Goal: Task Accomplishment & Management: Use online tool/utility

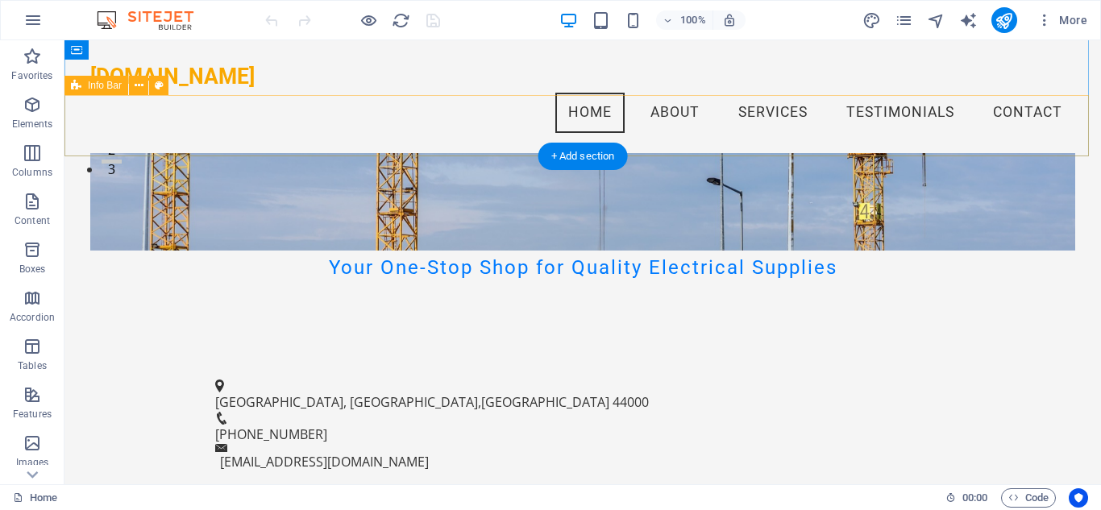
scroll to position [161, 0]
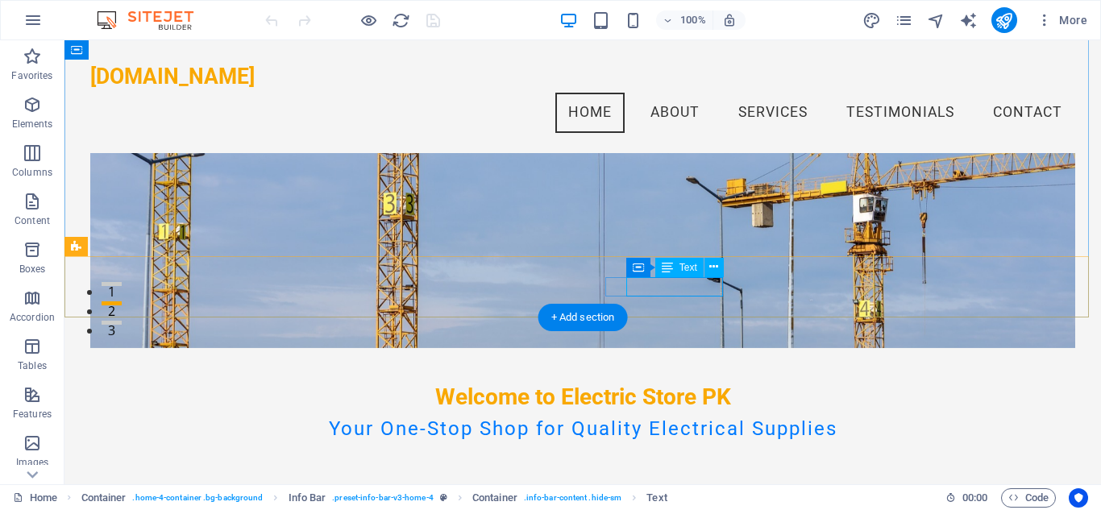
click at [716, 267] on icon at bounding box center [713, 267] width 9 height 17
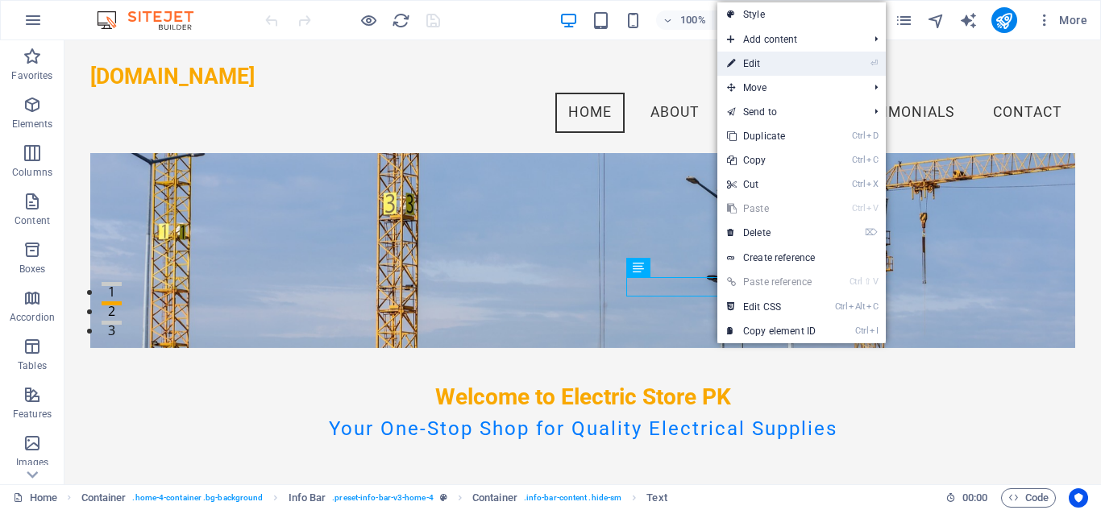
click at [754, 58] on link "⏎ Edit" at bounding box center [771, 64] width 108 height 24
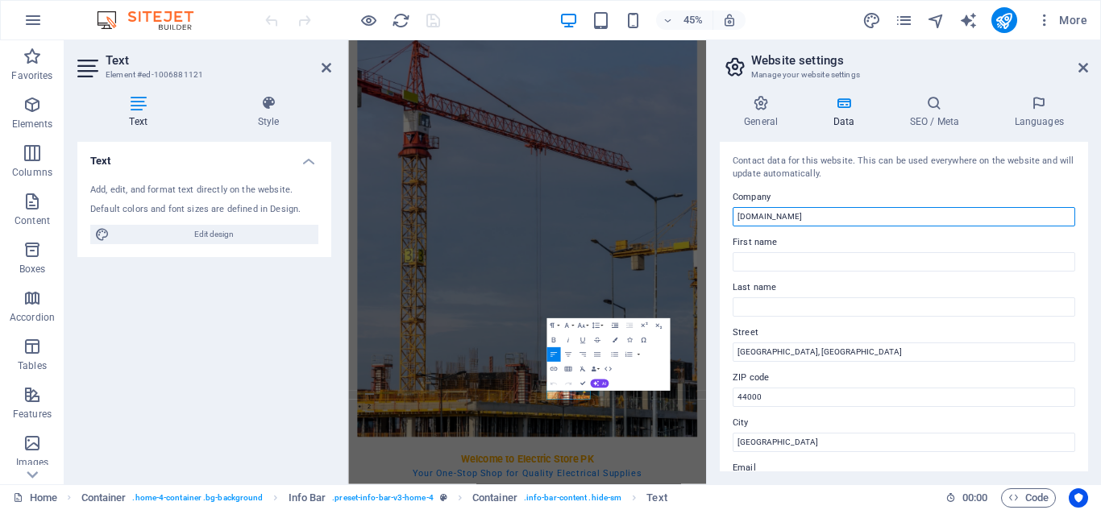
click at [741, 215] on input "[DOMAIN_NAME]" at bounding box center [904, 216] width 343 height 19
drag, startPoint x: 767, startPoint y: 216, endPoint x: 767, endPoint y: 226, distance: 9.7
click at [767, 216] on input "[DOMAIN_NAME]" at bounding box center [904, 216] width 343 height 19
drag, startPoint x: 789, startPoint y: 216, endPoint x: 792, endPoint y: 249, distance: 33.2
click at [789, 216] on input "[DOMAIN_NAME]" at bounding box center [904, 216] width 343 height 19
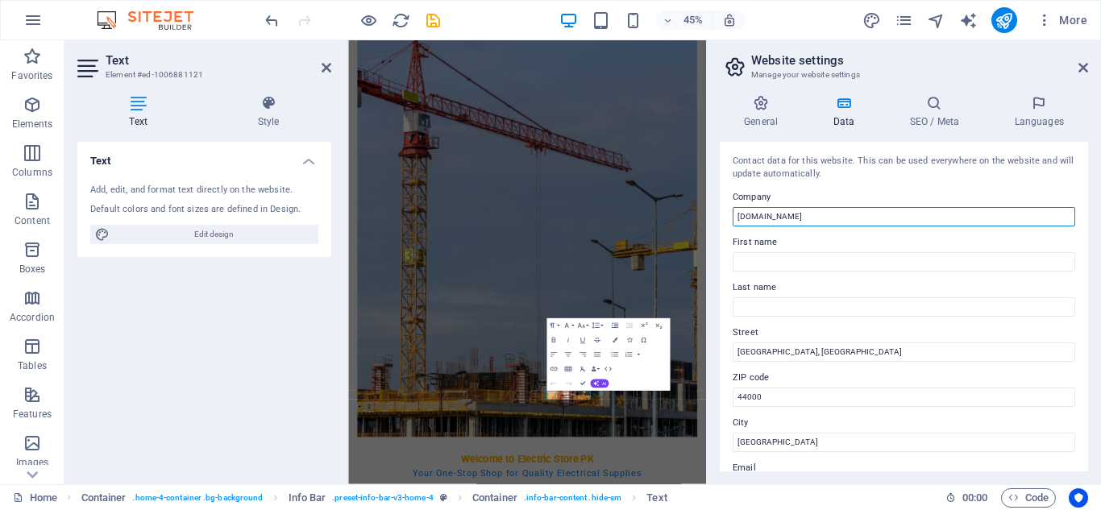
click at [800, 211] on input "[DOMAIN_NAME]" at bounding box center [904, 216] width 343 height 19
click at [827, 218] on input "[DOMAIN_NAME]" at bounding box center [904, 216] width 343 height 19
type input "[DOMAIN_NAME] [GEOGRAPHIC_DATA]"
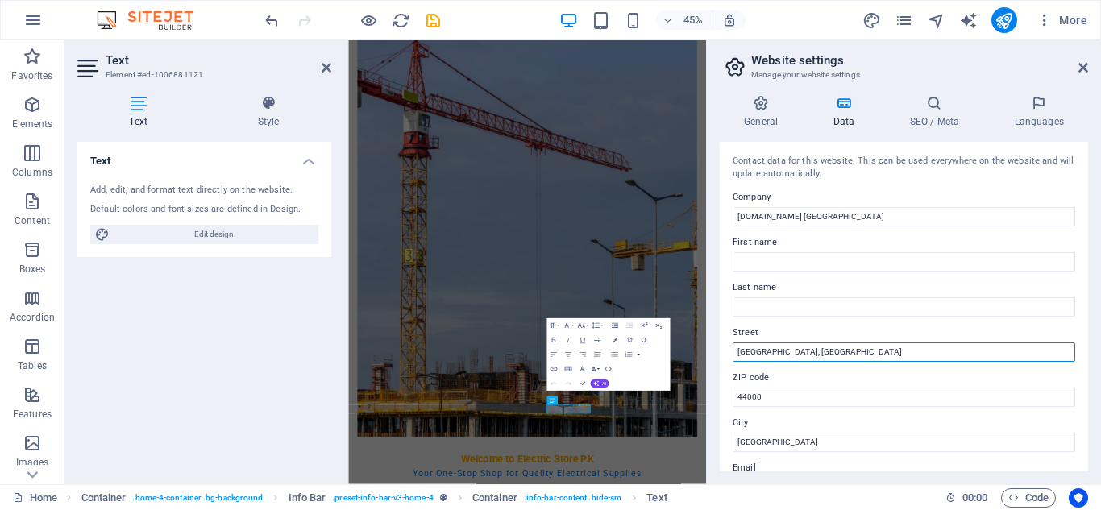
click at [763, 351] on input "[GEOGRAPHIC_DATA], [GEOGRAPHIC_DATA]" at bounding box center [904, 352] width 343 height 19
click at [829, 350] on input "[GEOGRAPHIC_DATA], [GEOGRAPHIC_DATA], [GEOGRAPHIC_DATA]" at bounding box center [904, 352] width 343 height 19
click at [900, 352] on input "[GEOGRAPHIC_DATA], [GEOGRAPHIC_DATA], [GEOGRAPHIC_DATA]" at bounding box center [904, 352] width 343 height 19
click at [1041, 355] on input "[GEOGRAPHIC_DATA], [GEOGRAPHIC_DATA], Opposite to BankIslami, [GEOGRAPHIC_DATA]" at bounding box center [904, 352] width 343 height 19
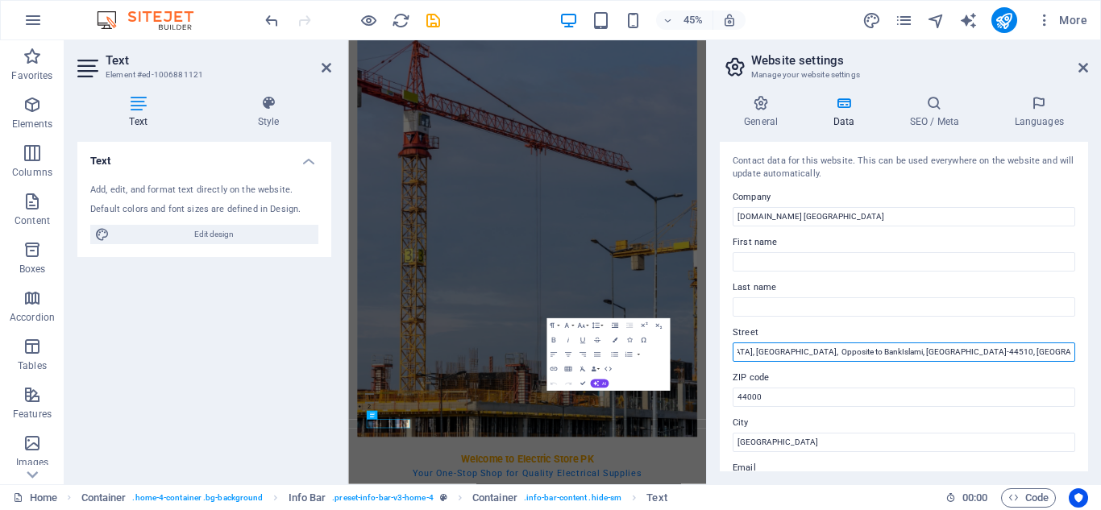
scroll to position [0, 69]
type input "[GEOGRAPHIC_DATA], [GEOGRAPHIC_DATA], Opposite to BankIslami, [GEOGRAPHIC_DATA]…"
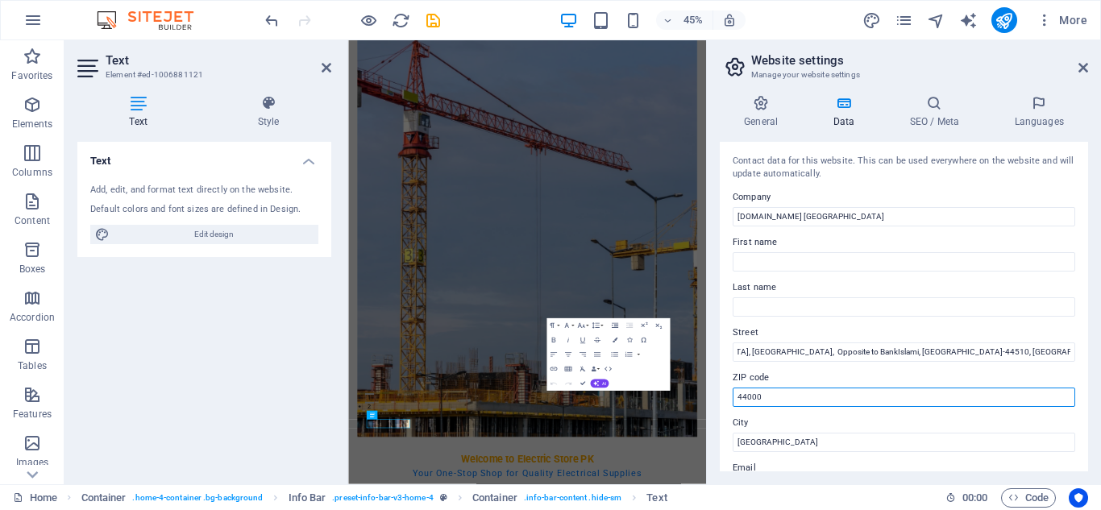
scroll to position [0, 0]
drag, startPoint x: 765, startPoint y: 399, endPoint x: 713, endPoint y: 400, distance: 51.6
click at [713, 400] on div "General Data SEO / Meta Languages Website name [DOMAIN_NAME] Logo Drag files he…" at bounding box center [904, 283] width 394 height 402
type input "44510"
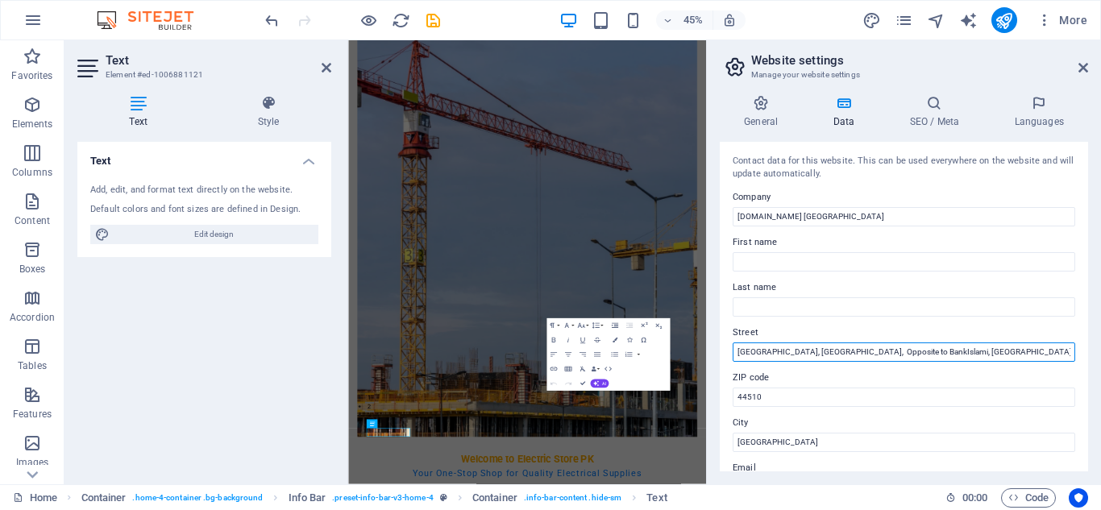
click at [992, 349] on input "[GEOGRAPHIC_DATA], [GEOGRAPHIC_DATA], Opposite to BankIslami, [GEOGRAPHIC_DATA]…" at bounding box center [904, 352] width 343 height 19
click at [971, 352] on input "[GEOGRAPHIC_DATA], [GEOGRAPHIC_DATA], Opposite to BankIslami, [GEOGRAPHIC_DATA]…" at bounding box center [904, 352] width 343 height 19
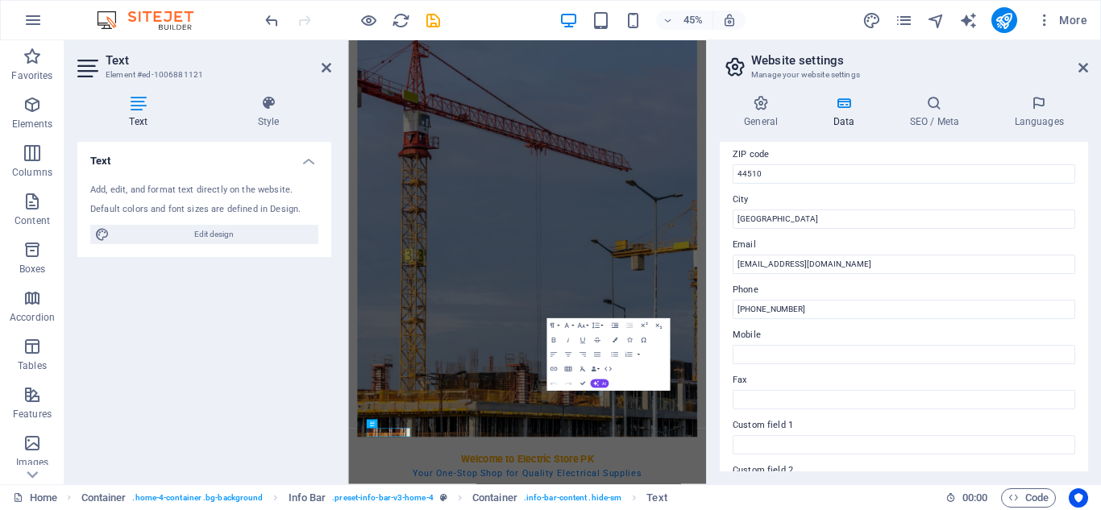
scroll to position [226, 0]
type input "[GEOGRAPHIC_DATA], [GEOGRAPHIC_DATA], Opposite to BankIslami, [GEOGRAPHIC_DATA]"
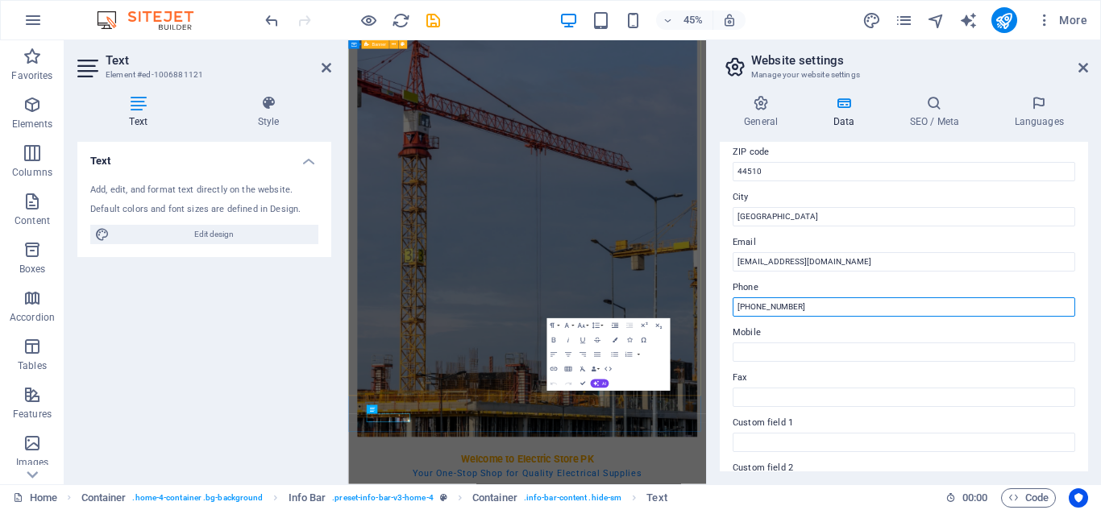
drag, startPoint x: 1156, startPoint y: 347, endPoint x: 1124, endPoint y: 613, distance: 268.0
click at [814, 308] on input "[PHONE_NUMBER]" at bounding box center [904, 306] width 343 height 19
type input "+"
paste input "03065551150"
click at [742, 303] on input "03065551150" at bounding box center [904, 306] width 343 height 19
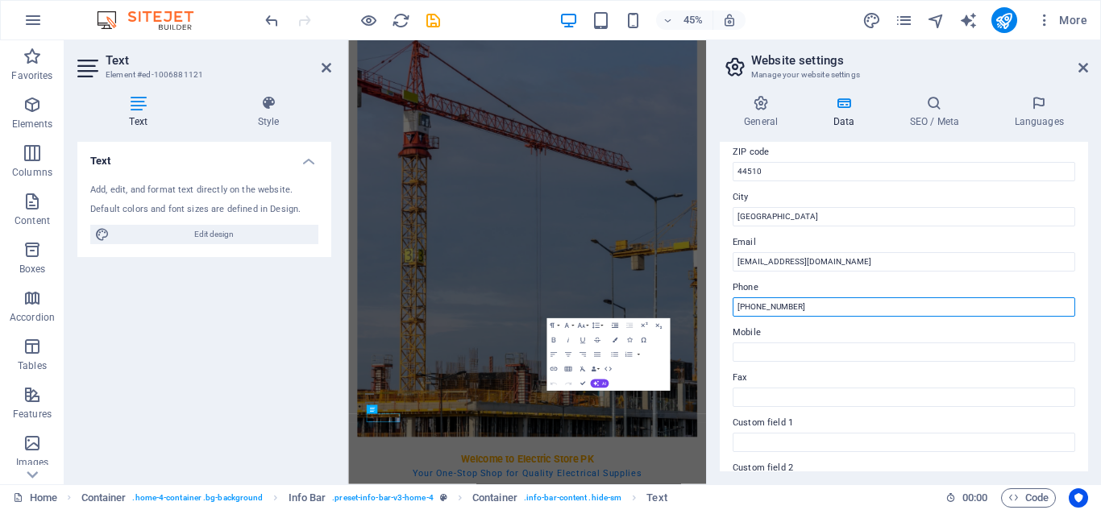
click at [767, 306] on input "[PHONE_NUMBER]" at bounding box center [904, 306] width 343 height 19
drag, startPoint x: 809, startPoint y: 307, endPoint x: 721, endPoint y: 307, distance: 88.7
click at [721, 307] on div "Contact data for this website. This can be used everywhere on the website and w…" at bounding box center [904, 307] width 368 height 330
type input "[PHONE_NUMBER]"
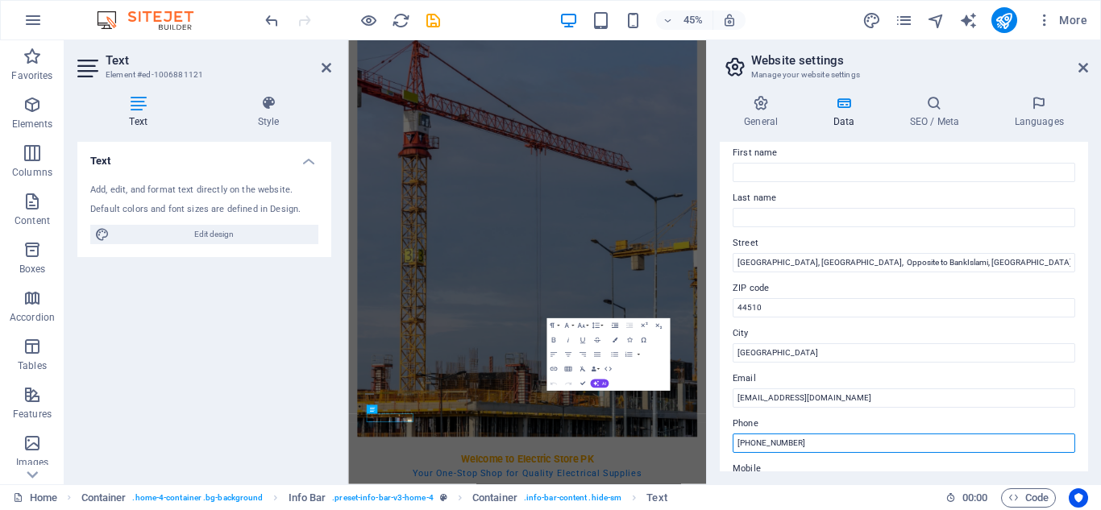
scroll to position [0, 0]
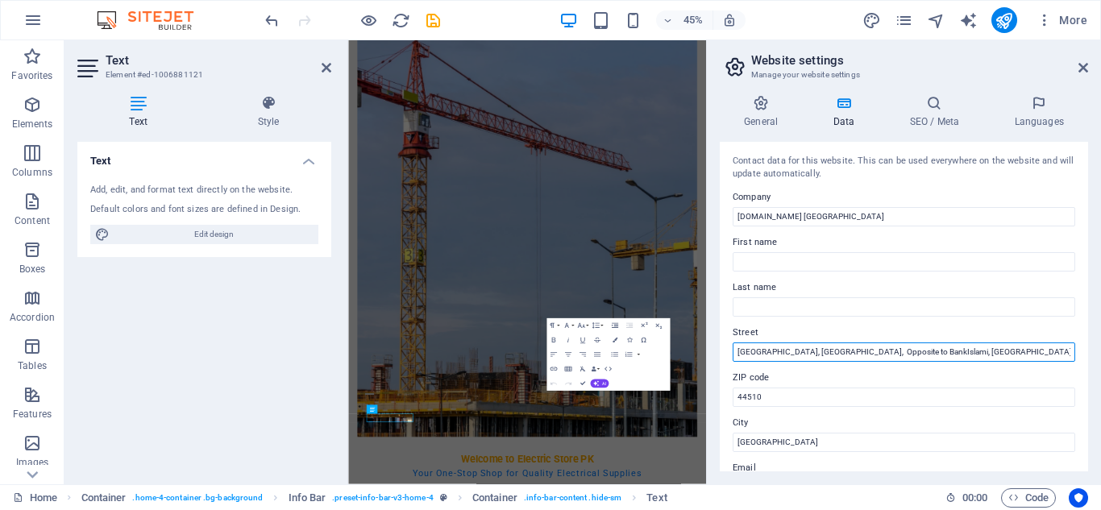
click at [784, 352] on input "[GEOGRAPHIC_DATA], [GEOGRAPHIC_DATA], Opposite to BankIslami, [GEOGRAPHIC_DATA]" at bounding box center [904, 352] width 343 height 19
paste input "Shop No. [STREET_ADDRESS]"
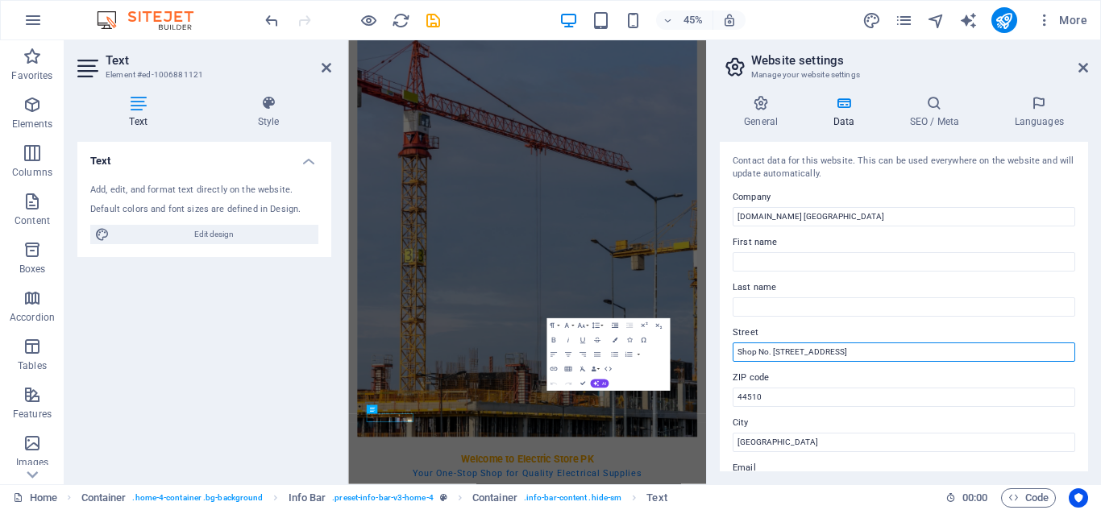
click at [969, 351] on input "Shop No. [STREET_ADDRESS]" at bounding box center [904, 352] width 343 height 19
click at [900, 353] on input "Shop No. [STREET_ADDRESS]" at bounding box center [904, 352] width 343 height 19
type input "Shop No. [STREET_ADDRESS]"
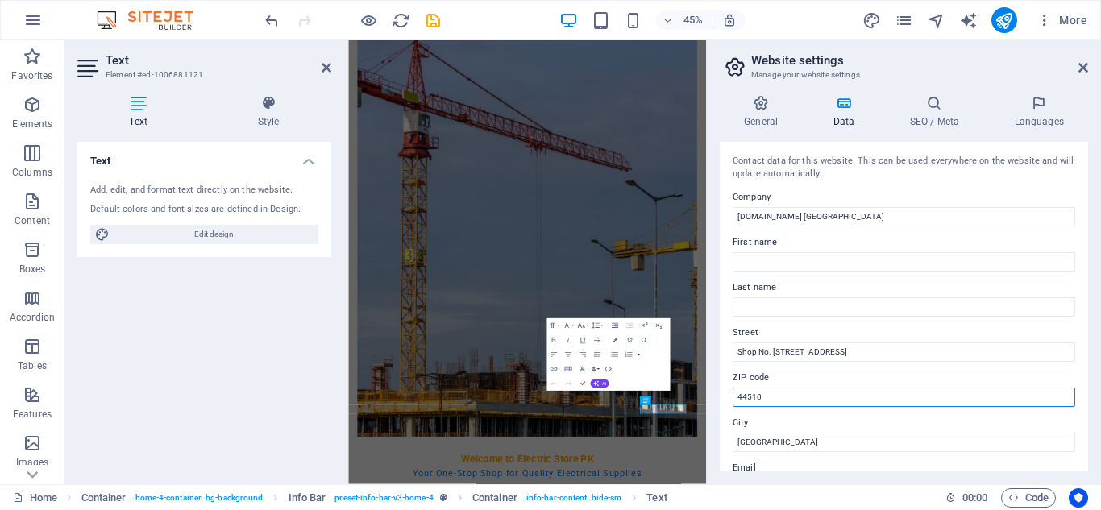
drag, startPoint x: 780, startPoint y: 396, endPoint x: 713, endPoint y: 399, distance: 67.0
click at [713, 399] on div "General Data SEO / Meta Languages Website name [DOMAIN_NAME] Logo Drag files he…" at bounding box center [904, 283] width 394 height 402
type input "45710"
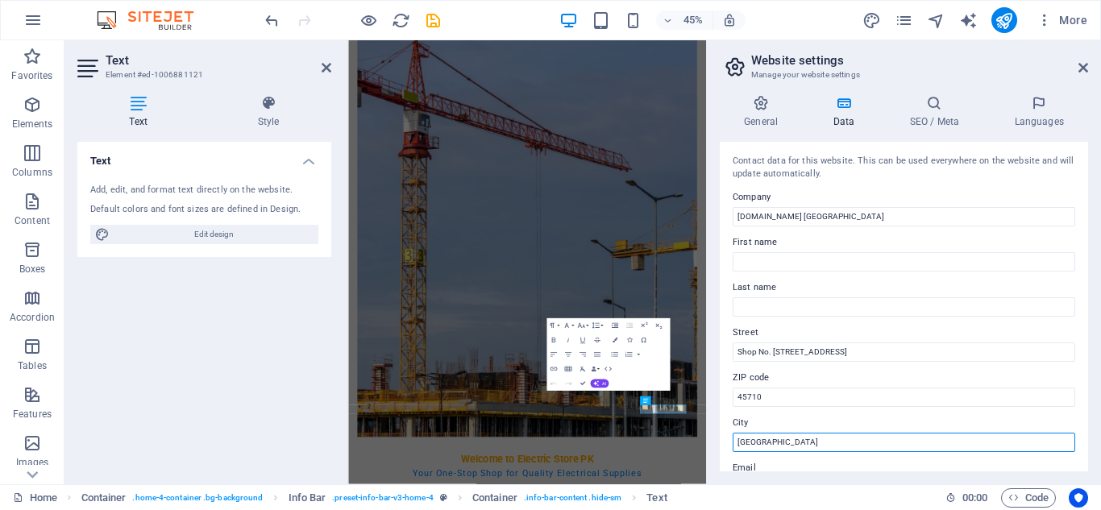
click at [789, 443] on input "[GEOGRAPHIC_DATA]" at bounding box center [904, 442] width 343 height 19
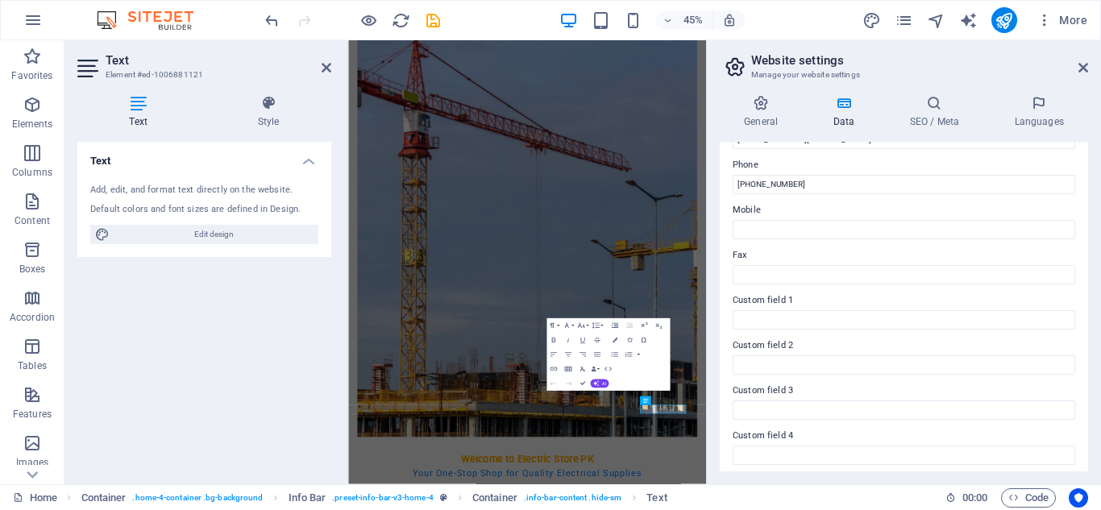
scroll to position [322, 0]
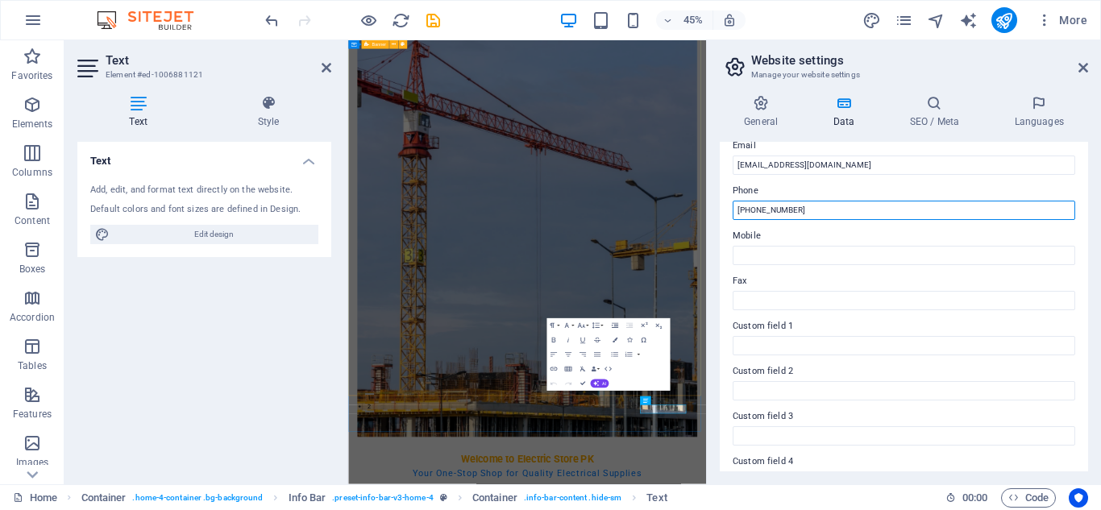
drag, startPoint x: 1163, startPoint y: 248, endPoint x: 1125, endPoint y: 436, distance: 191.6
drag, startPoint x: 809, startPoint y: 206, endPoint x: 736, endPoint y: 210, distance: 72.7
click at [736, 210] on input "[PHONE_NUMBER]" at bounding box center [904, 210] width 343 height 19
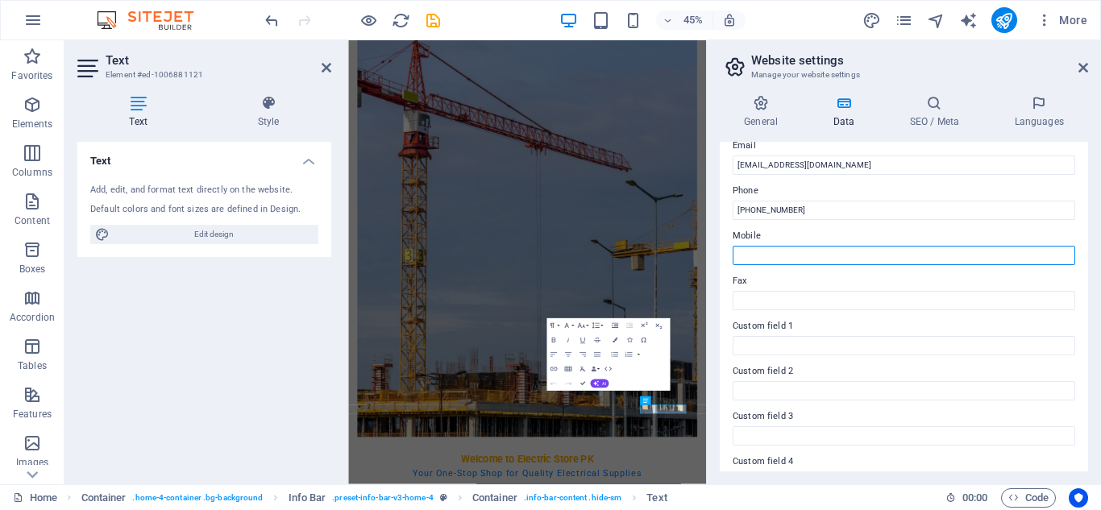
click at [754, 258] on input "Mobile" at bounding box center [904, 255] width 343 height 19
paste input "[PHONE_NUMBER]"
type input "[PHONE_NUMBER]"
drag, startPoint x: 1084, startPoint y: 313, endPoint x: 1084, endPoint y: 355, distance: 42.7
click at [1084, 355] on div "Contact data for this website. This can be used everywhere on the website and w…" at bounding box center [904, 307] width 368 height 330
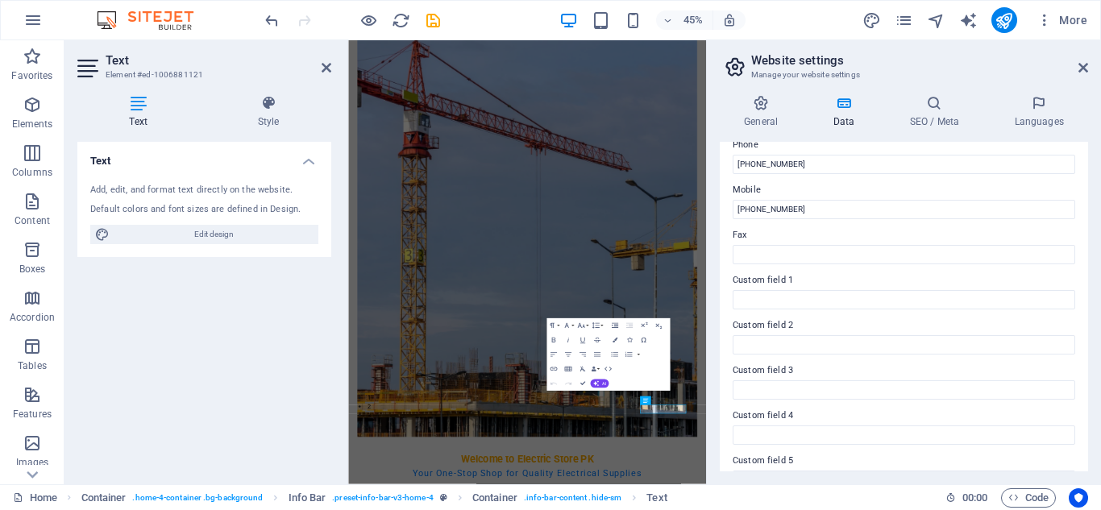
scroll to position [445, 0]
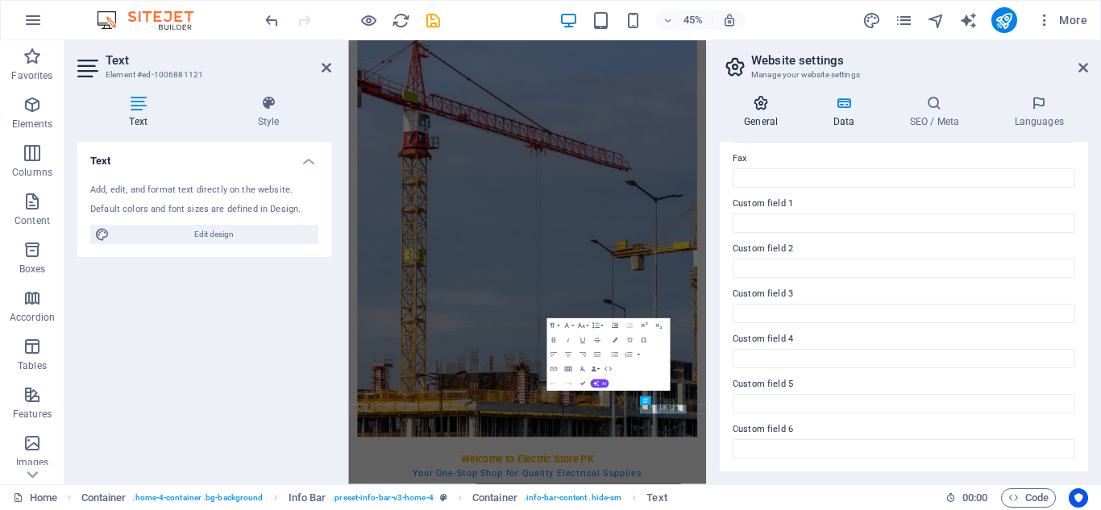
click at [761, 102] on icon at bounding box center [761, 103] width 82 height 16
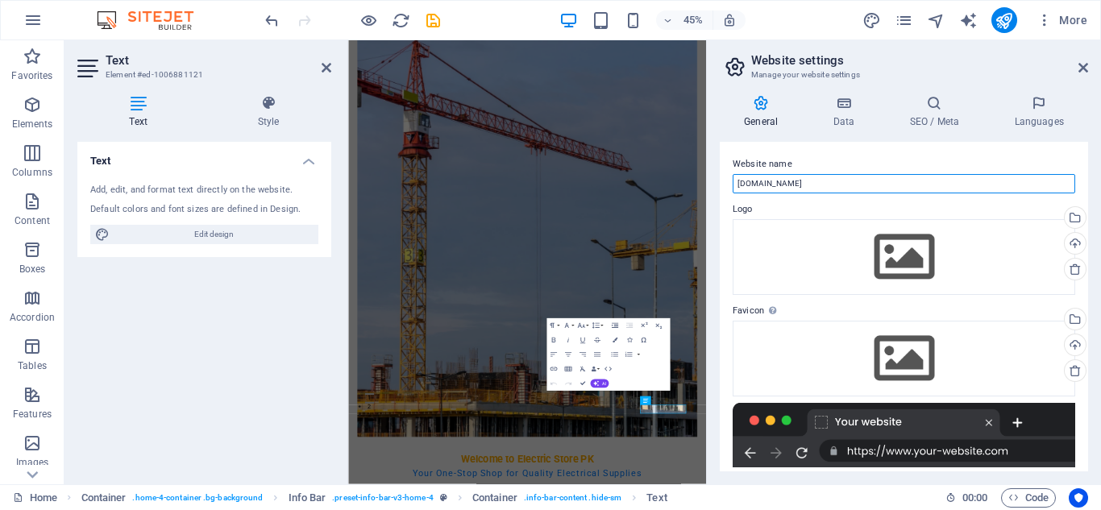
drag, startPoint x: 740, startPoint y: 183, endPoint x: 730, endPoint y: 183, distance: 9.7
click at [730, 183] on div "Website name [DOMAIN_NAME] Logo Drag files here, click to choose files or selec…" at bounding box center [904, 307] width 368 height 330
click at [796, 181] on input "[DOMAIN_NAME]" at bounding box center [904, 183] width 343 height 19
type input "[DOMAIN_NAME]"
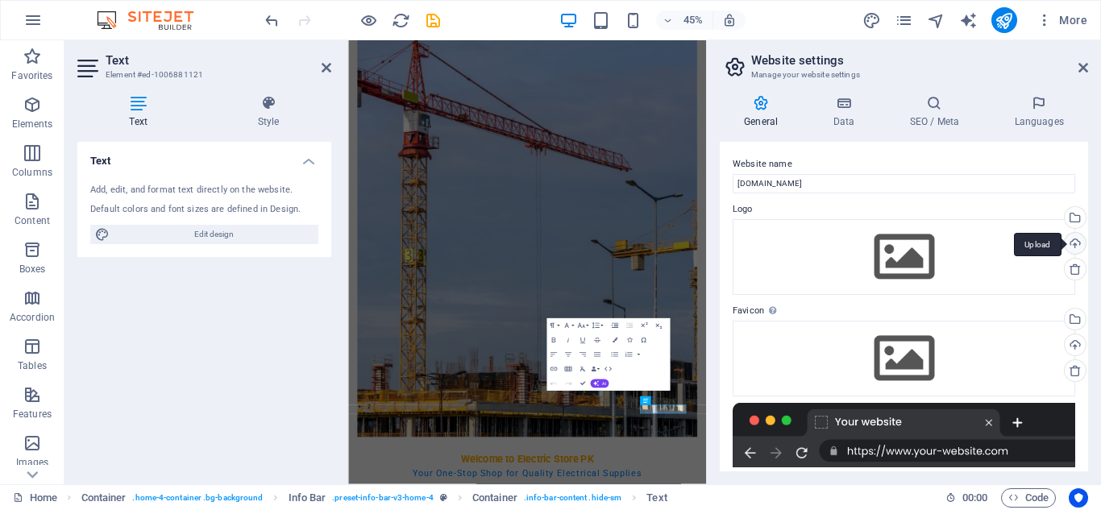
click at [1073, 243] on div "Upload" at bounding box center [1074, 245] width 24 height 24
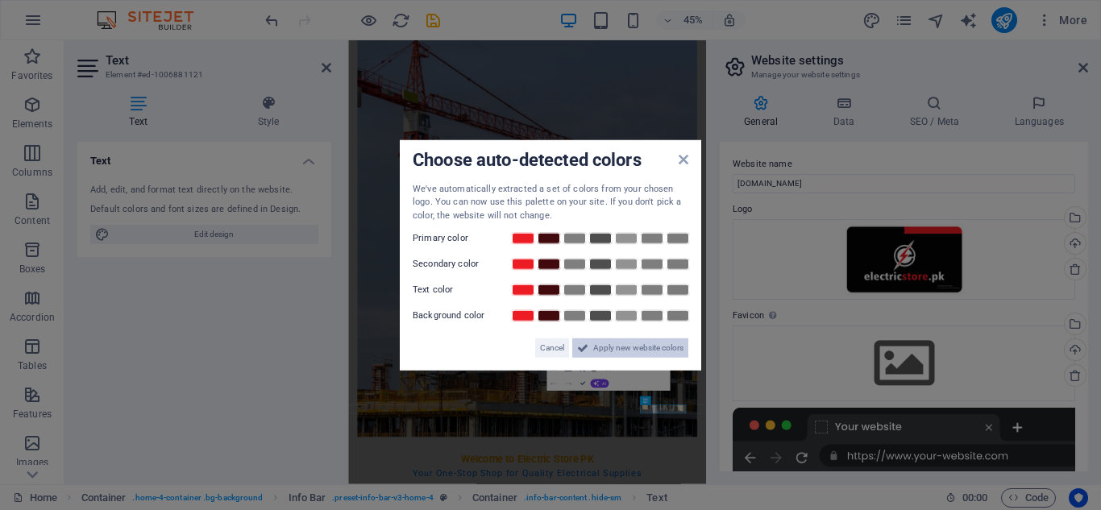
click at [619, 348] on span "Apply new website colors" at bounding box center [638, 348] width 90 height 19
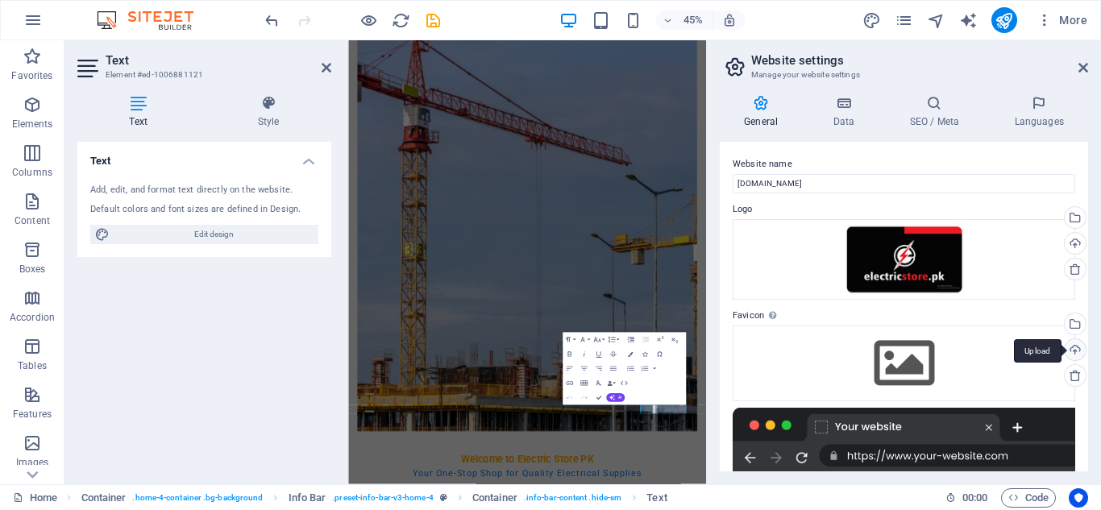
click at [1071, 348] on div "Upload" at bounding box center [1074, 351] width 24 height 24
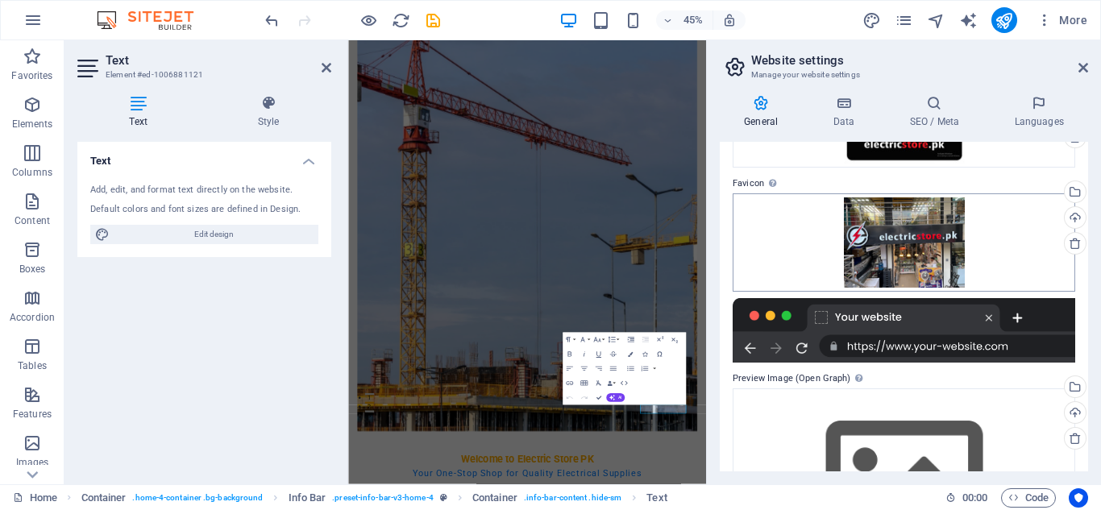
scroll to position [247, 0]
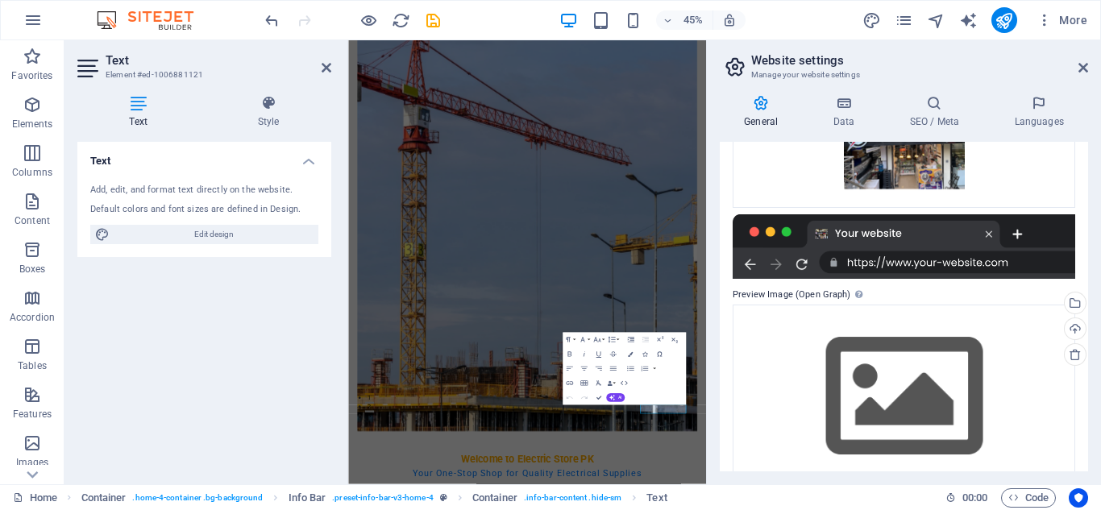
click at [962, 264] on div at bounding box center [904, 246] width 343 height 64
click at [1013, 260] on div at bounding box center [904, 246] width 343 height 64
click at [992, 231] on div at bounding box center [904, 246] width 343 height 64
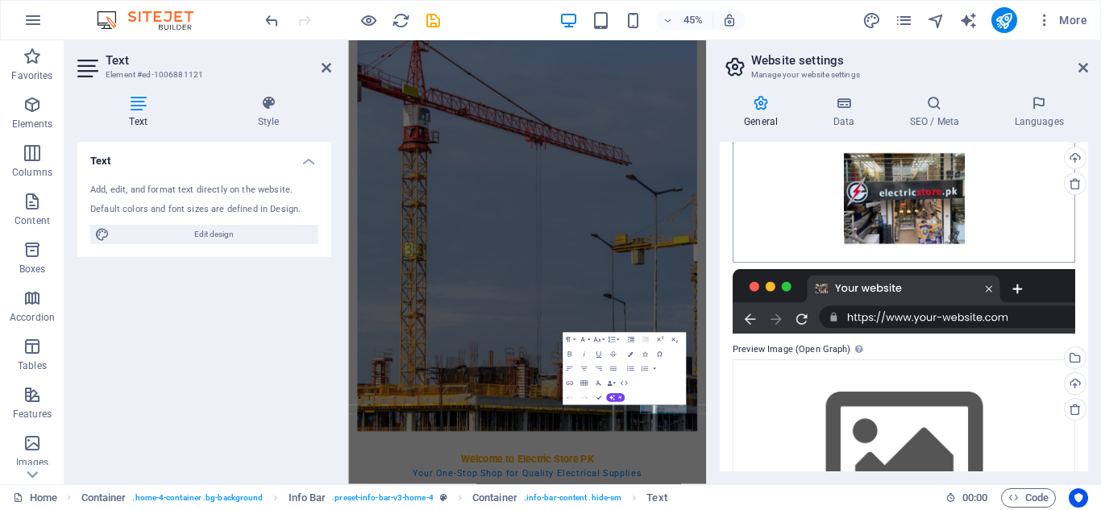
scroll to position [277, 0]
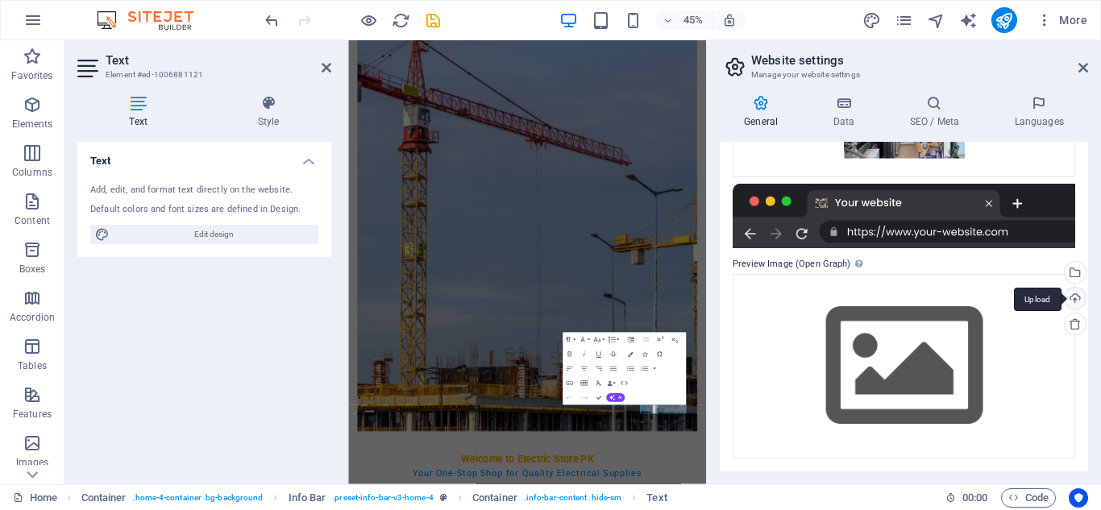
click at [1075, 297] on div "Upload" at bounding box center [1074, 300] width 24 height 24
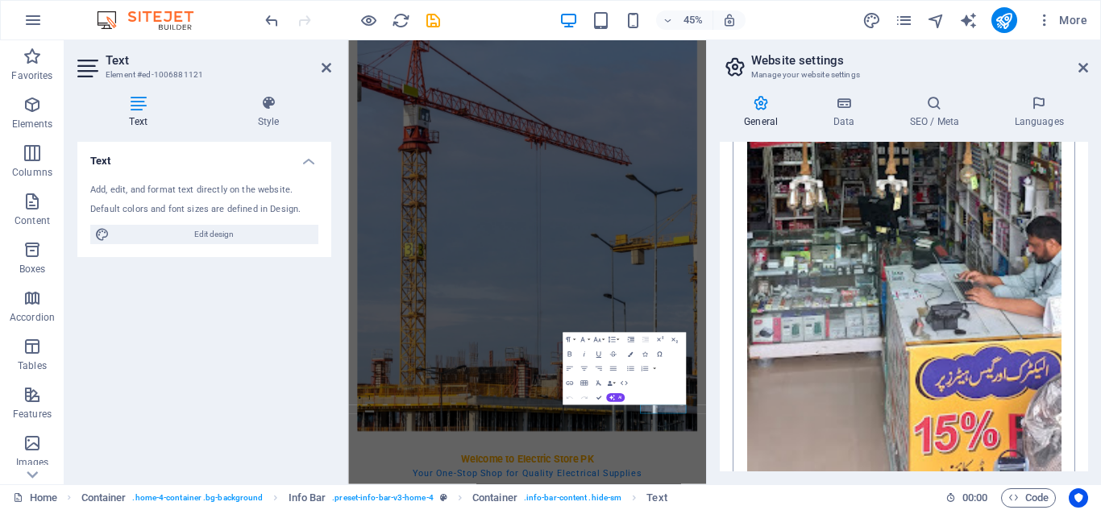
scroll to position [798, 0]
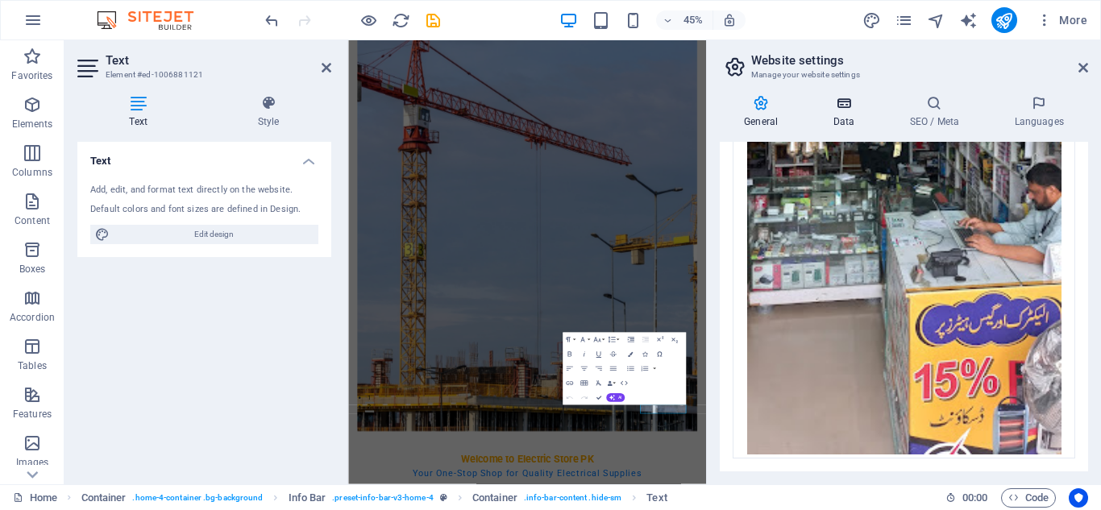
click at [846, 104] on icon at bounding box center [844, 103] width 70 height 16
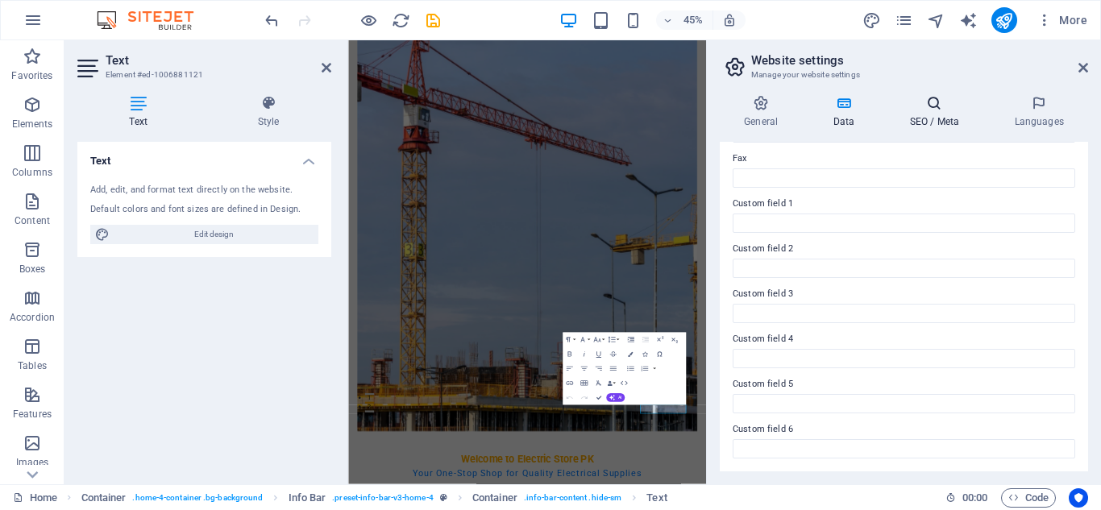
click at [931, 101] on icon at bounding box center [934, 103] width 98 height 16
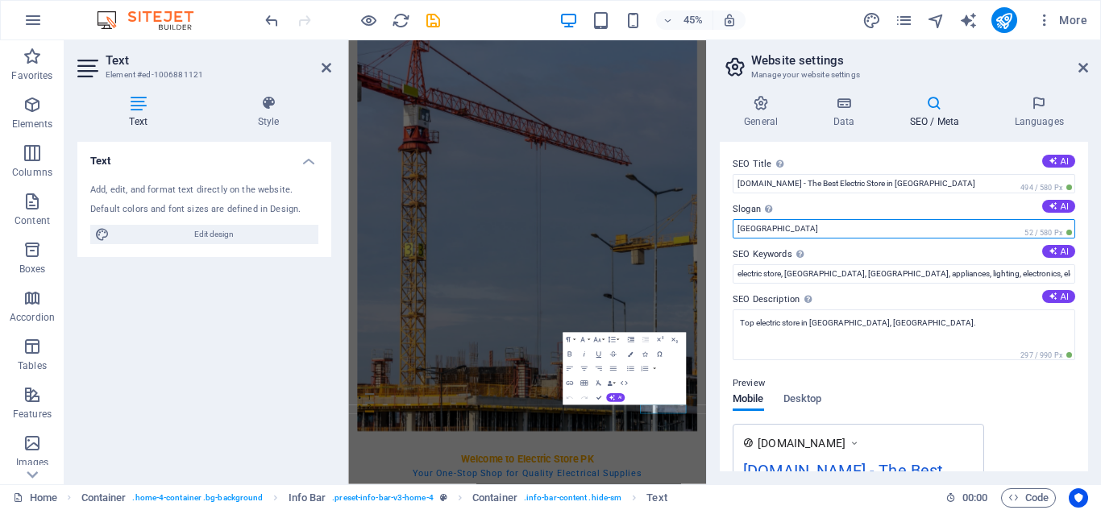
drag, startPoint x: 759, startPoint y: 228, endPoint x: 727, endPoint y: 228, distance: 32.2
click at [727, 228] on div "SEO Title The title of your website - make it something that stands out in sear…" at bounding box center [904, 307] width 368 height 330
type input "We sell the best things on the best prices"
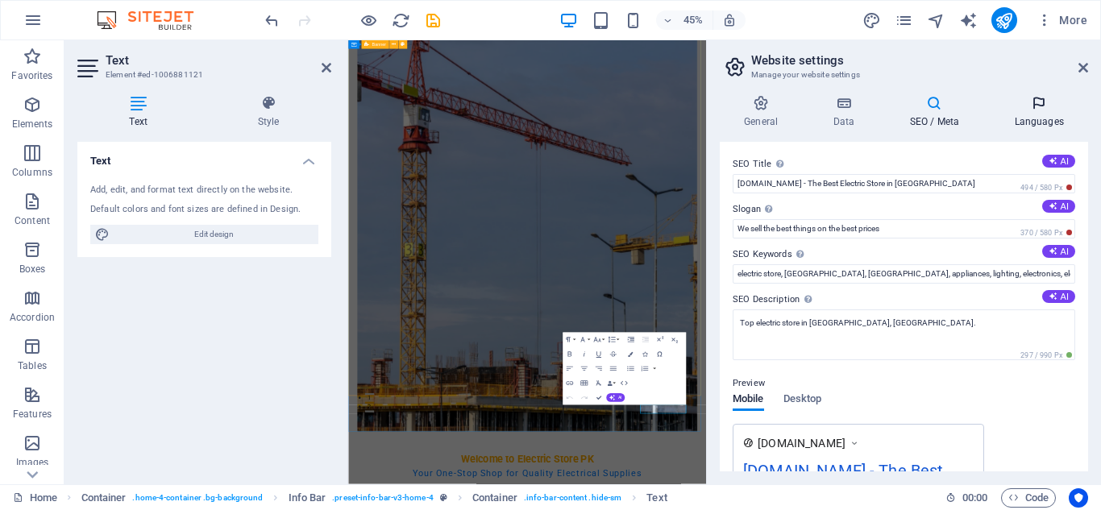
click at [1037, 100] on icon at bounding box center [1039, 103] width 98 height 16
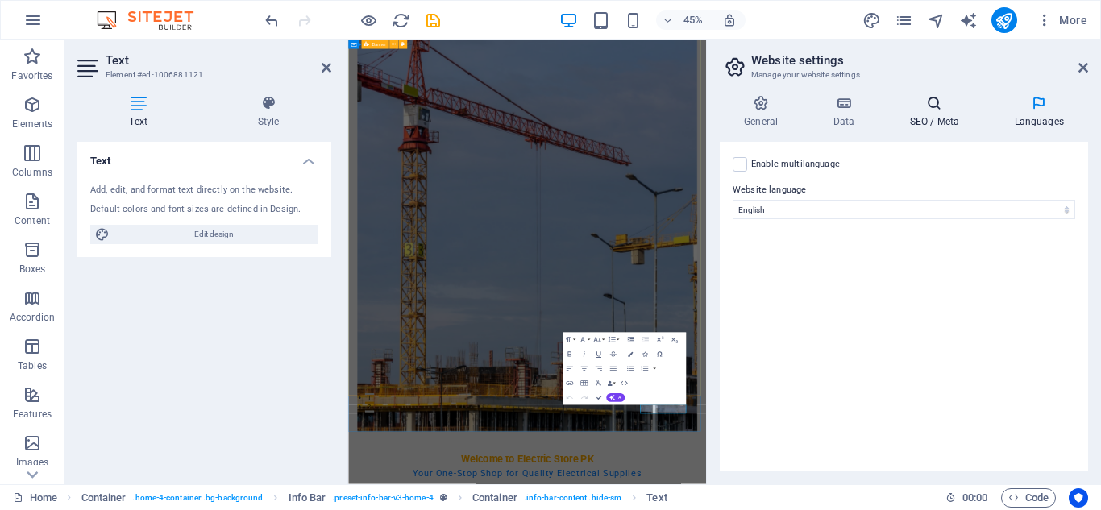
click at [942, 106] on icon at bounding box center [934, 103] width 98 height 16
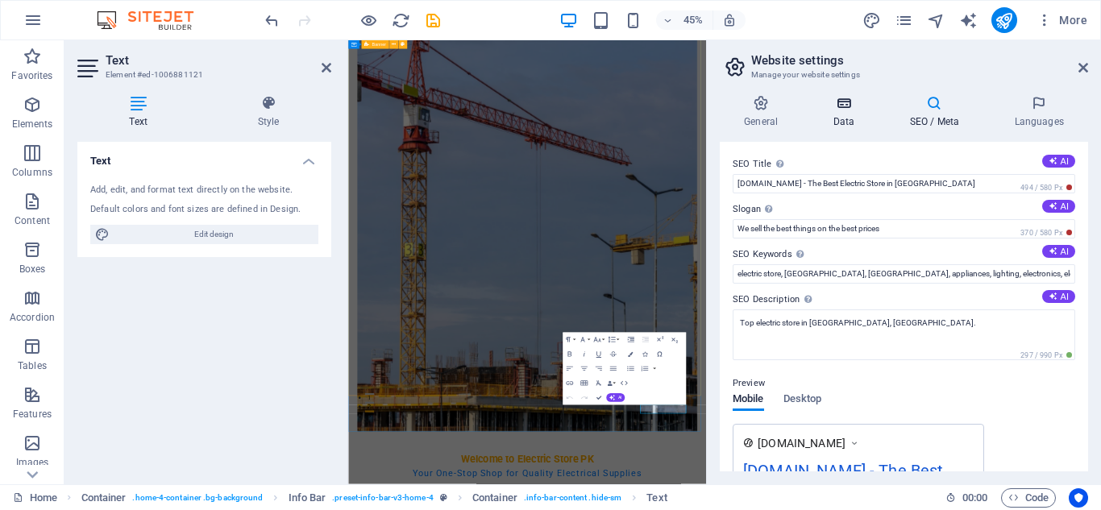
click at [845, 101] on icon at bounding box center [844, 103] width 70 height 16
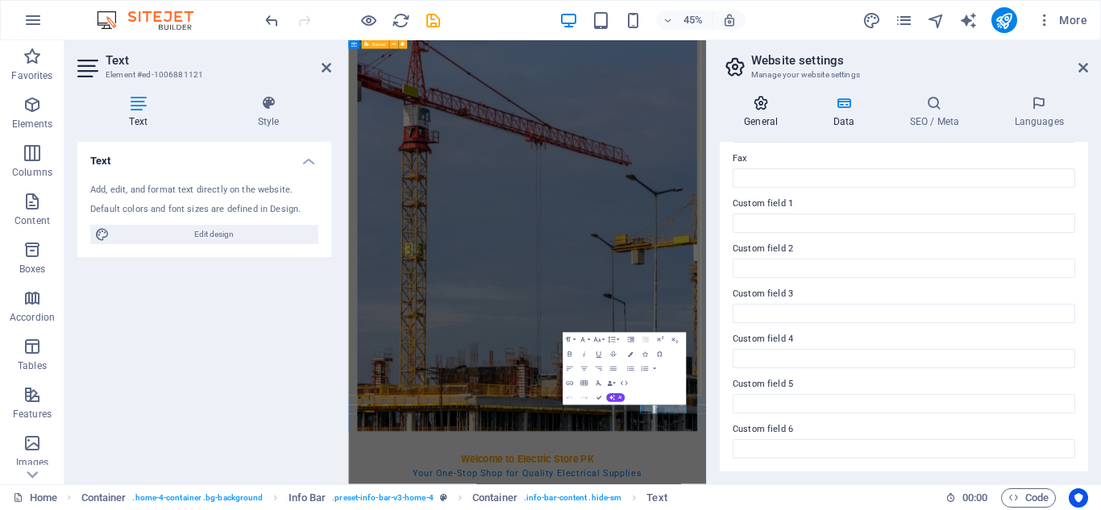
click at [762, 105] on icon at bounding box center [761, 103] width 82 height 16
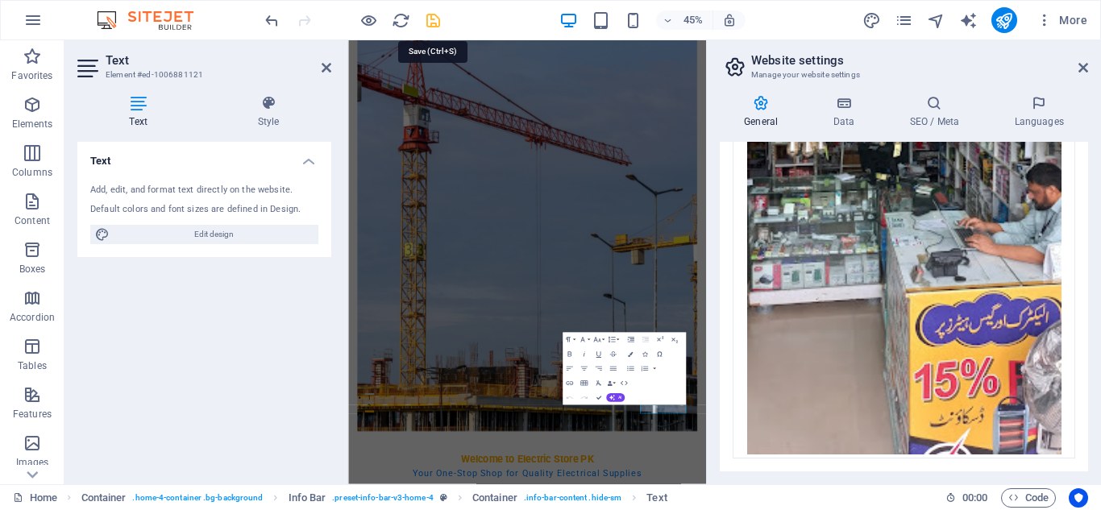
click at [434, 18] on icon "save" at bounding box center [433, 20] width 19 height 19
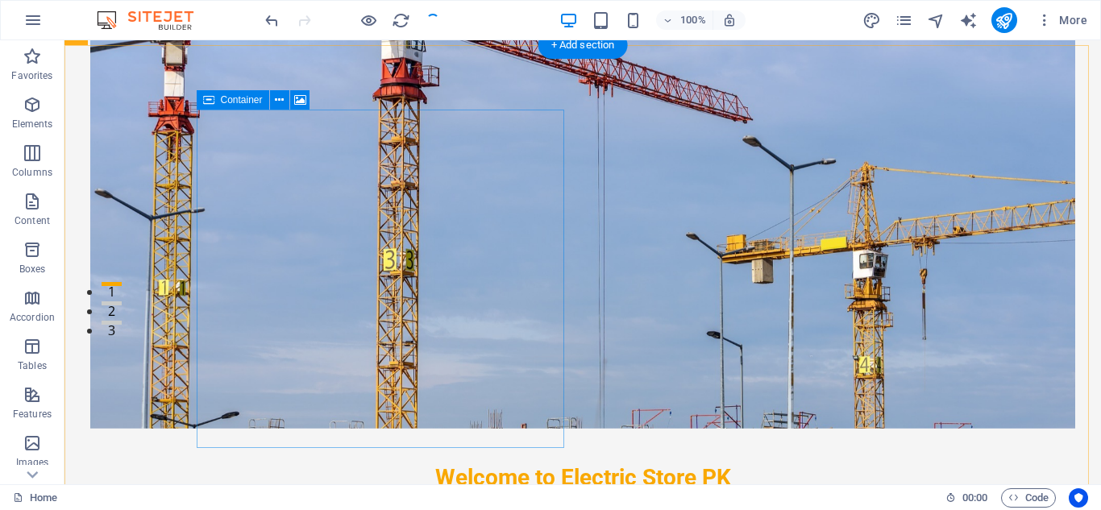
scroll to position [564, 0]
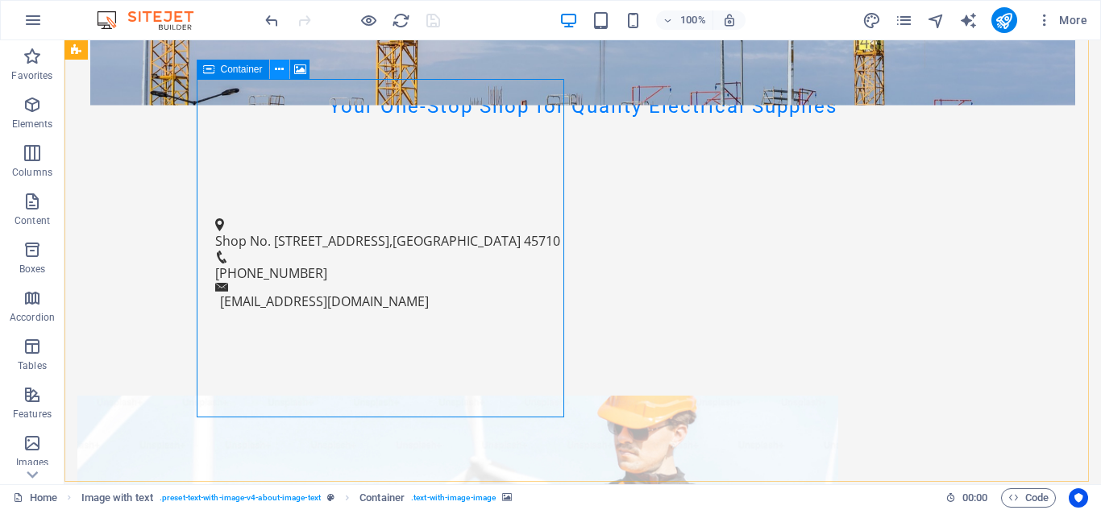
click at [278, 68] on icon at bounding box center [279, 69] width 9 height 17
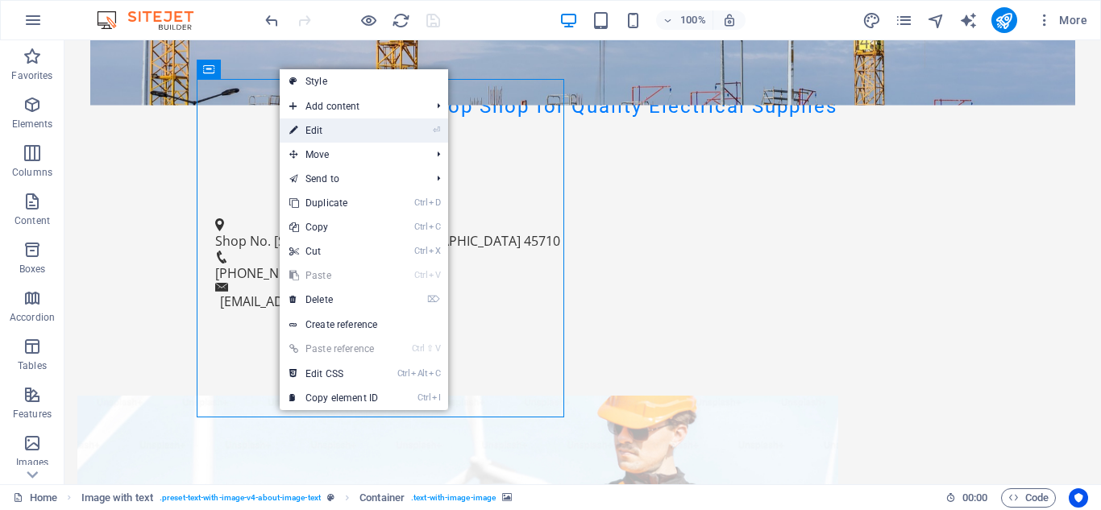
click at [318, 125] on link "⏎ Edit" at bounding box center [334, 130] width 108 height 24
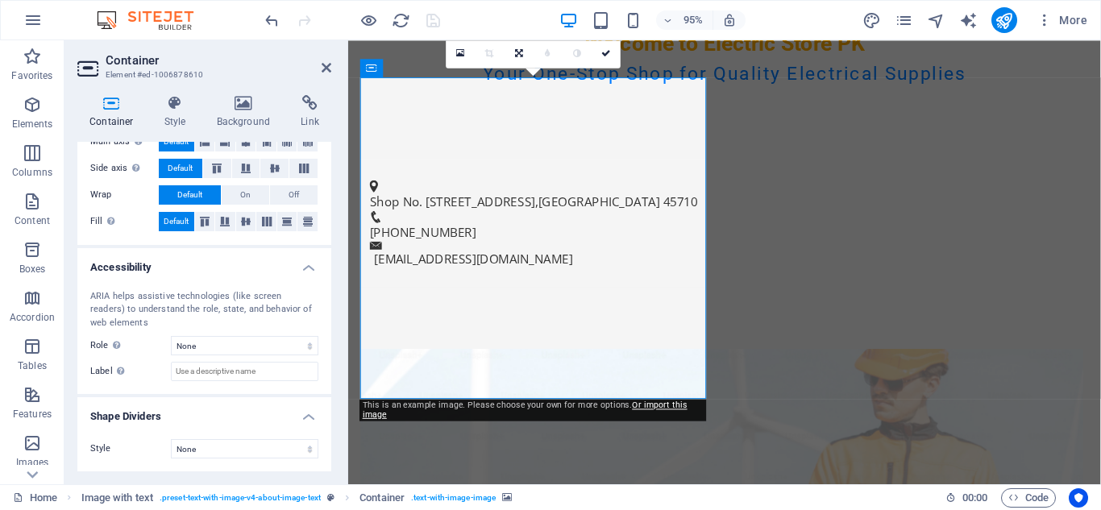
scroll to position [0, 0]
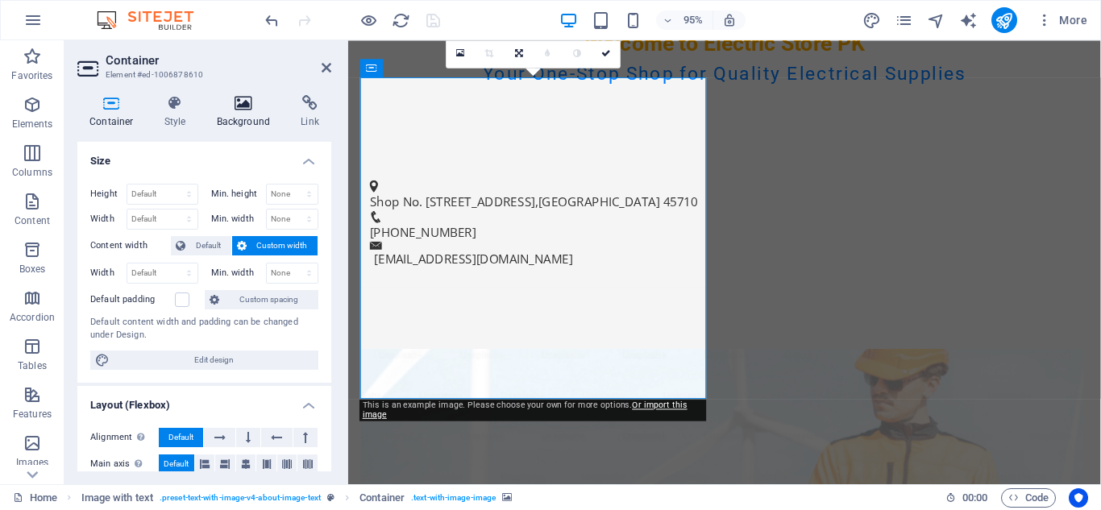
click at [241, 99] on icon at bounding box center [244, 103] width 78 height 16
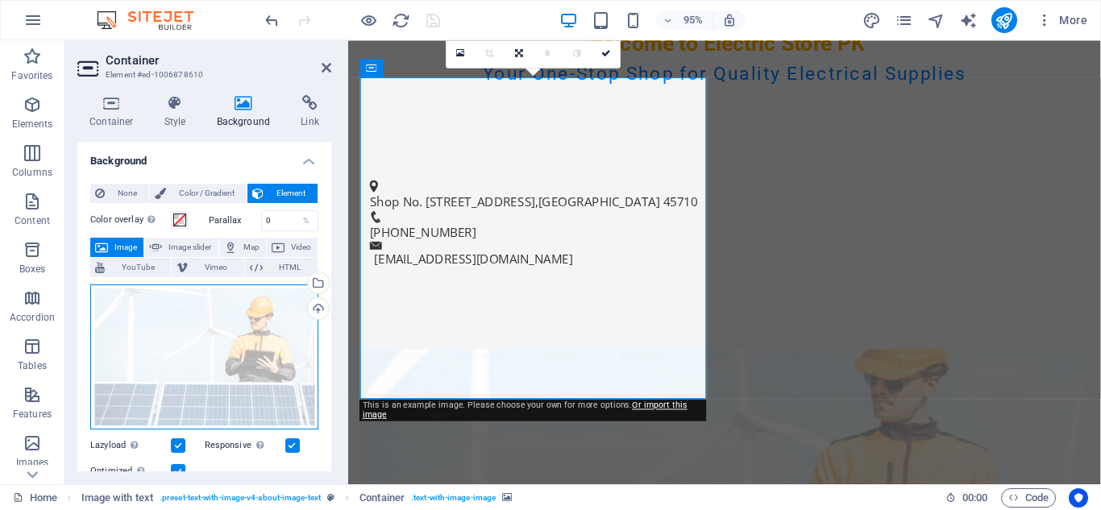
click at [202, 316] on div "Drag files here, click to choose files or select files from Files or our free s…" at bounding box center [204, 358] width 228 height 146
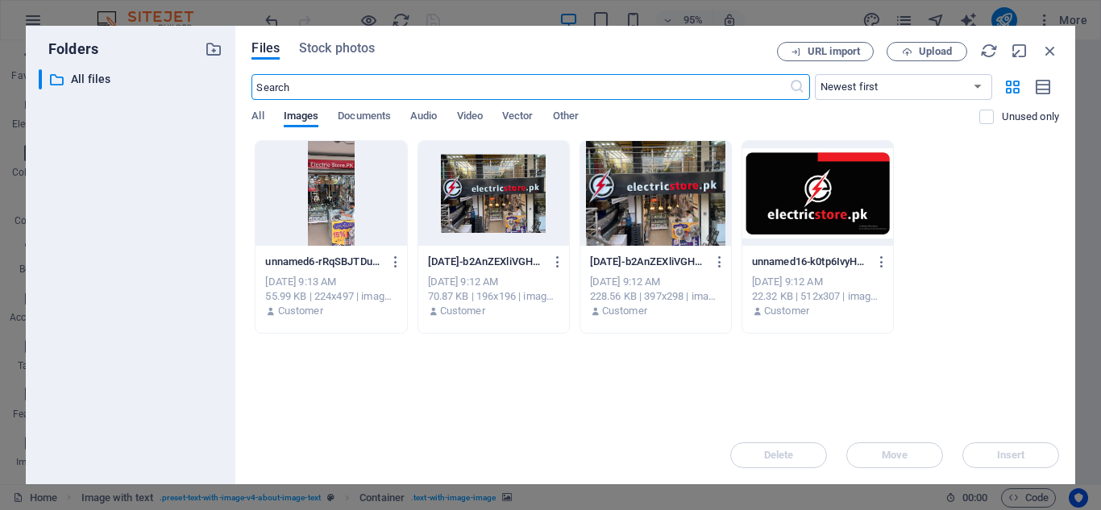
scroll to position [1058, 0]
click at [476, 173] on div at bounding box center [493, 193] width 151 height 105
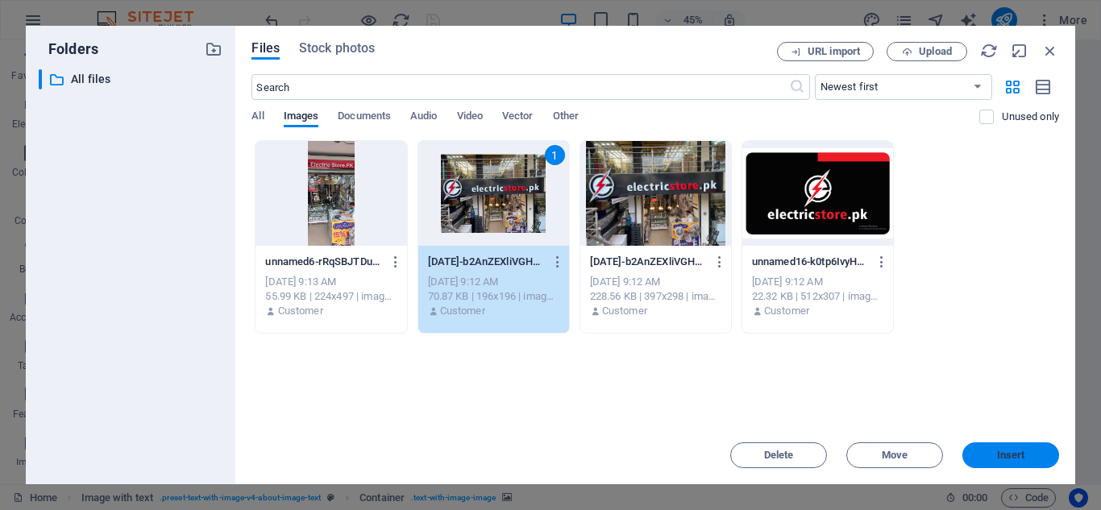
click at [1012, 451] on span "Insert" at bounding box center [1011, 456] width 28 height 10
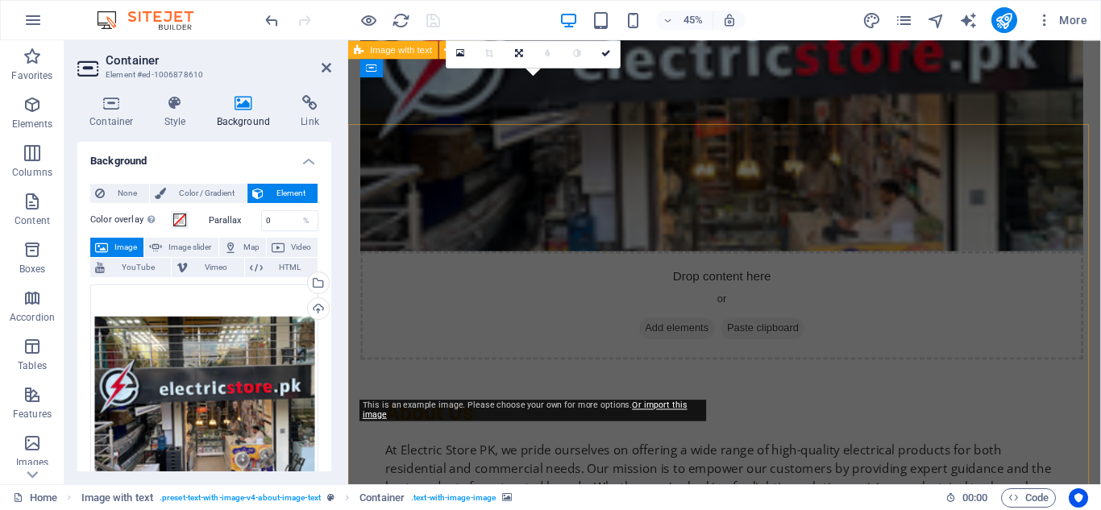
scroll to position [617, 0]
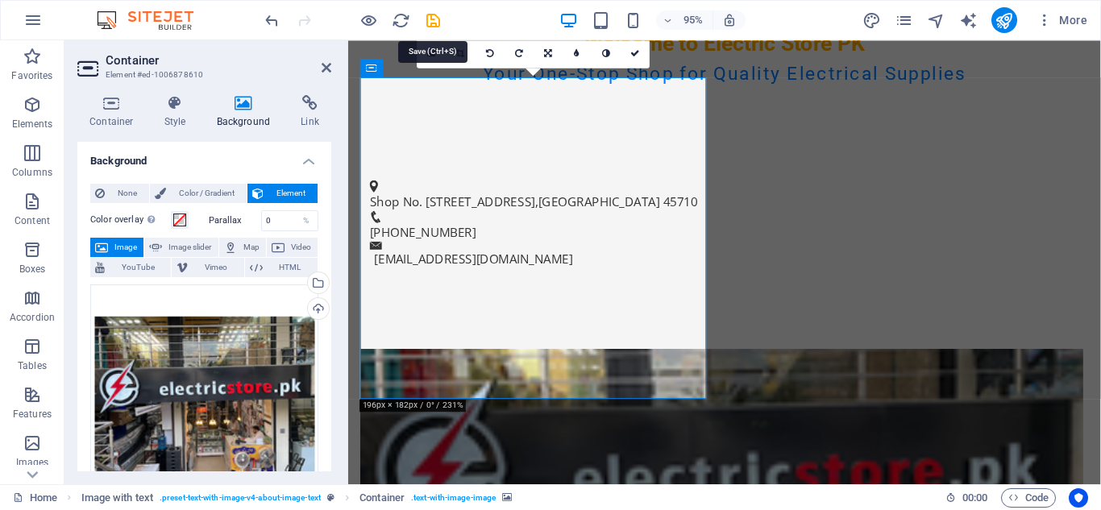
drag, startPoint x: 433, startPoint y: 18, endPoint x: 408, endPoint y: 36, distance: 31.1
click at [433, 18] on icon "save" at bounding box center [433, 20] width 19 height 19
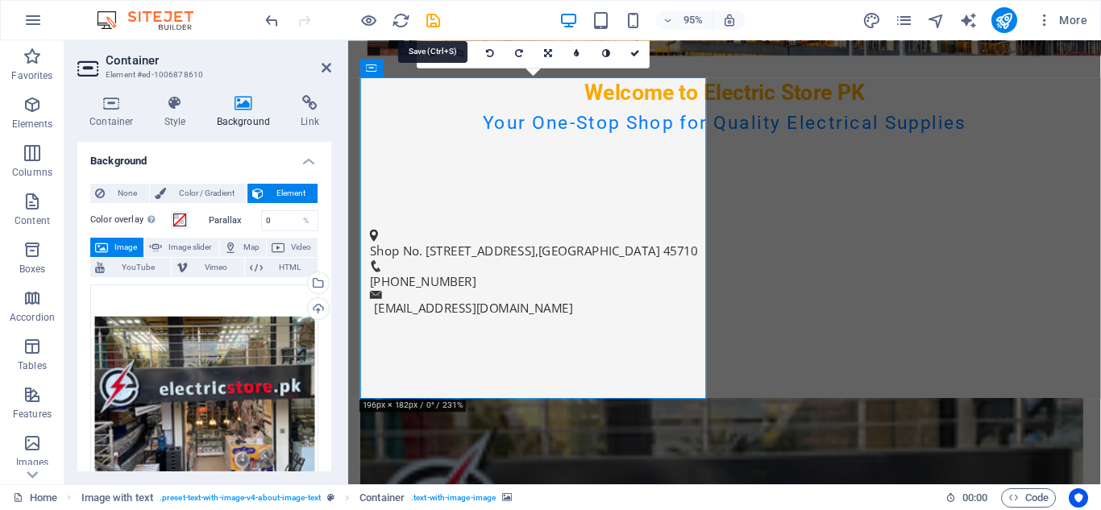
checkbox input "false"
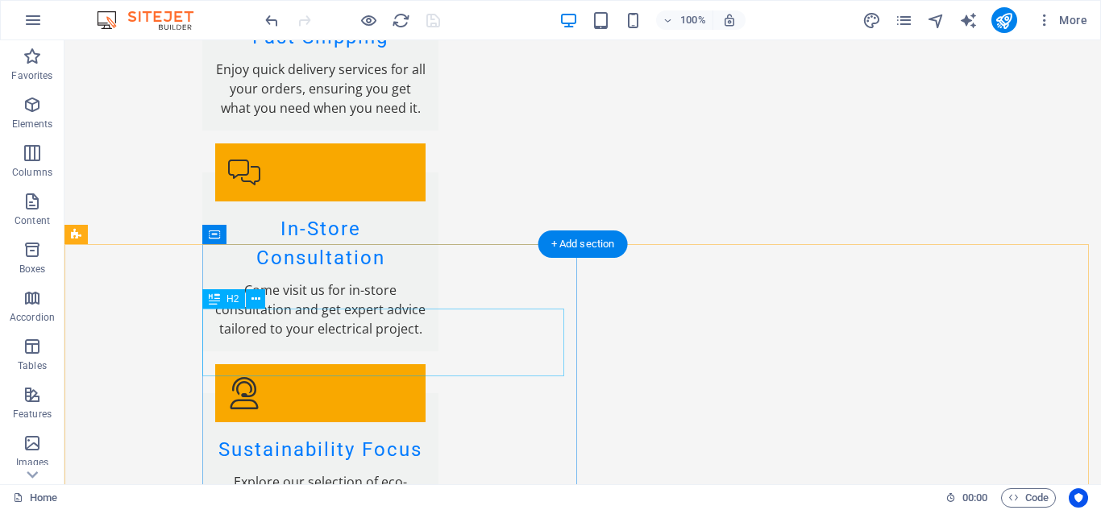
scroll to position [2593, 0]
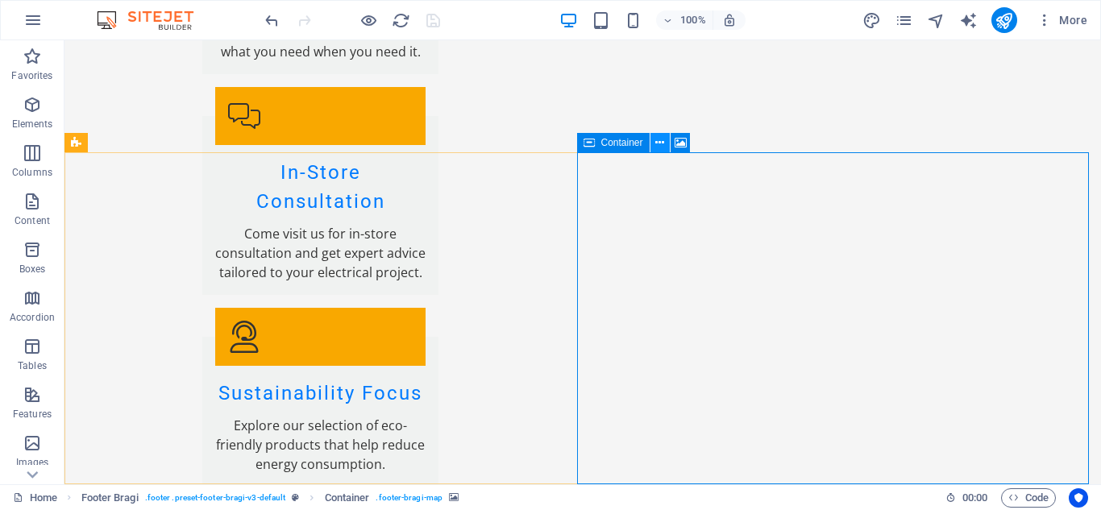
click at [659, 141] on icon at bounding box center [659, 143] width 9 height 17
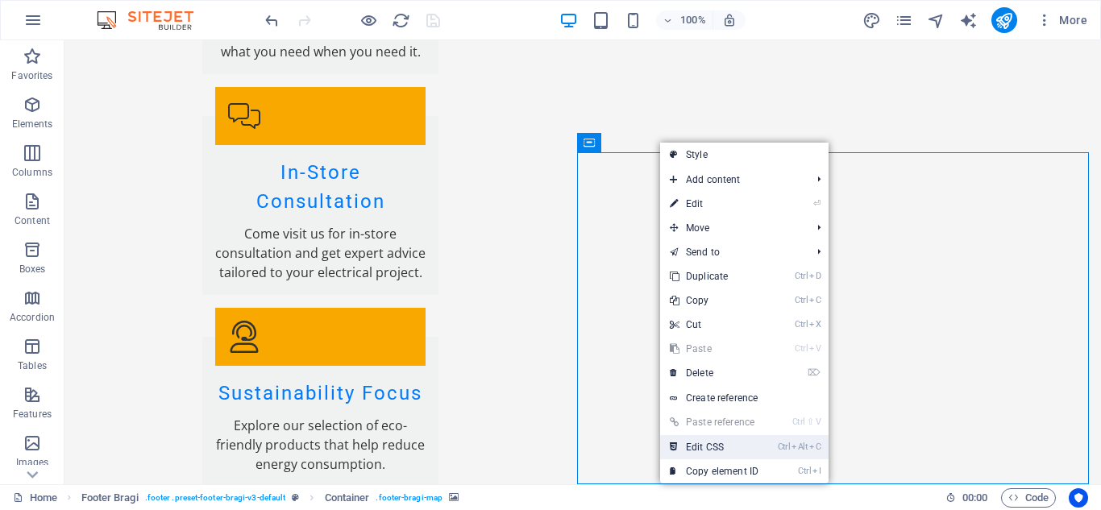
click at [710, 447] on link "Ctrl Alt C Edit CSS" at bounding box center [714, 447] width 108 height 24
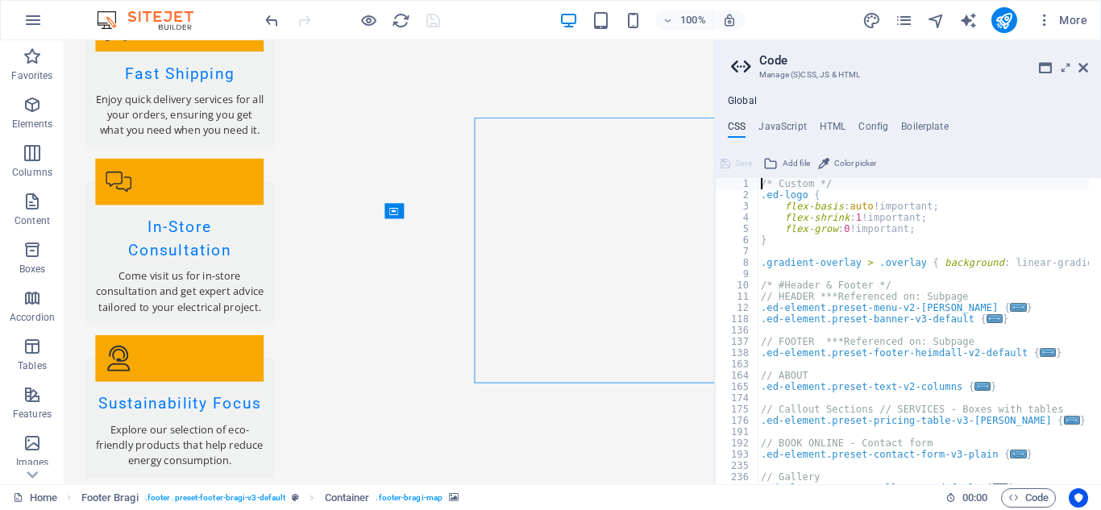
scroll to position [2609, 0]
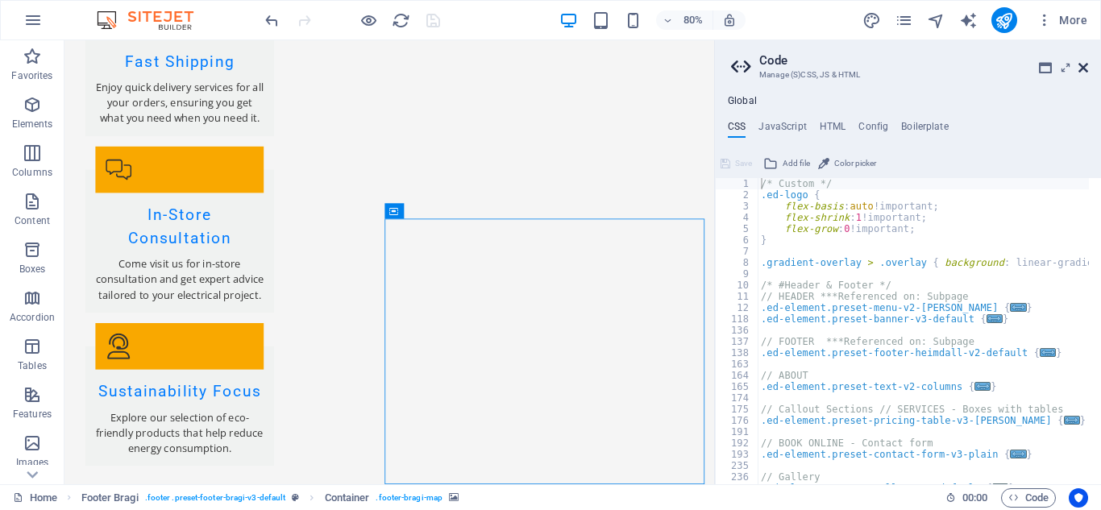
click at [1083, 64] on icon at bounding box center [1084, 67] width 10 height 13
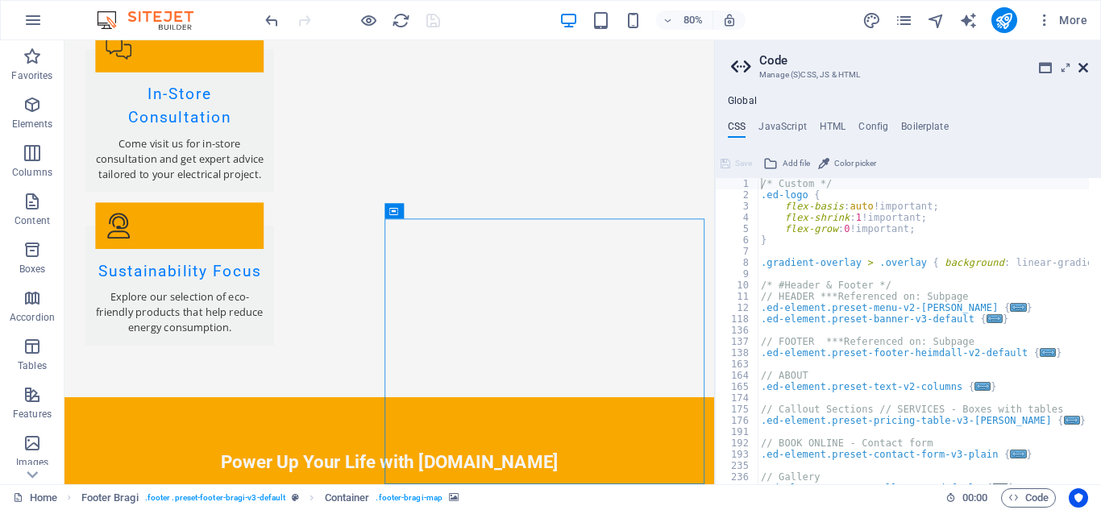
scroll to position [2593, 0]
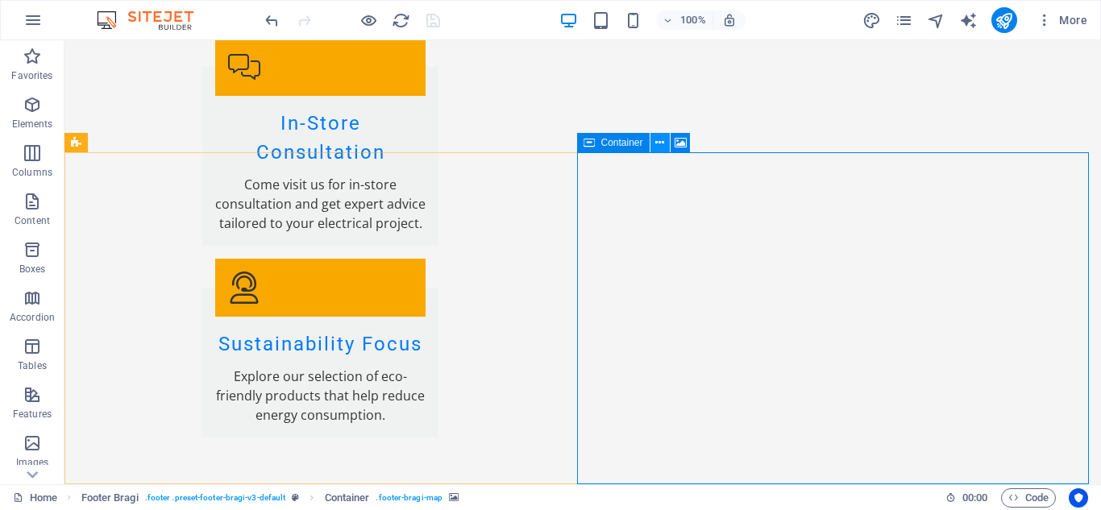
click at [659, 143] on icon at bounding box center [659, 143] width 9 height 17
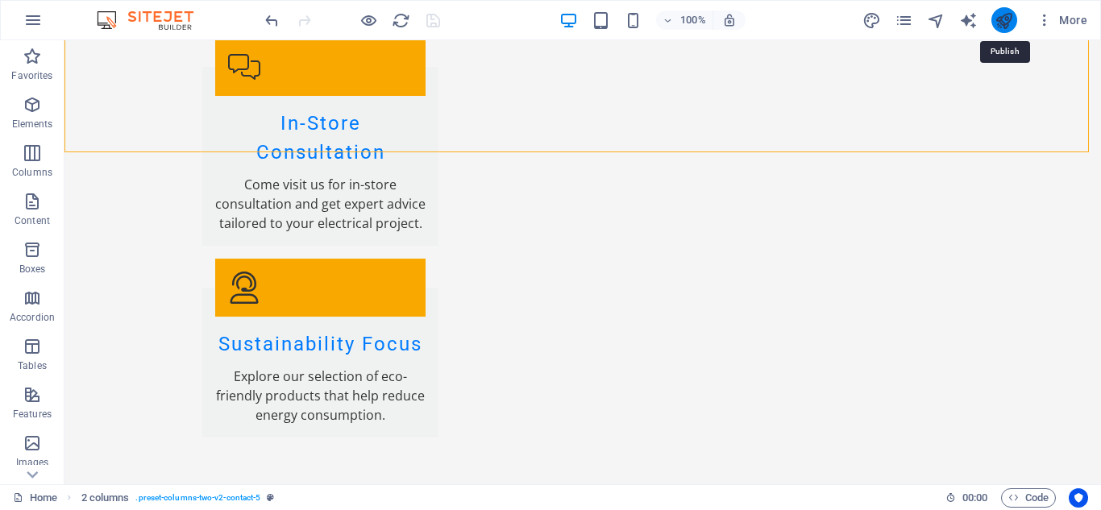
click at [1002, 19] on icon "publish" at bounding box center [1004, 20] width 19 height 19
